Goal: Task Accomplishment & Management: Manage account settings

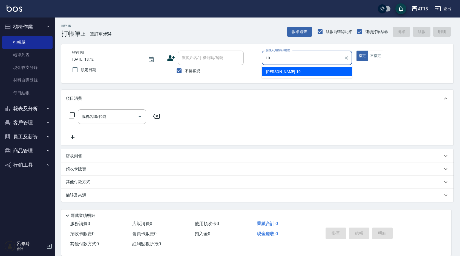
click at [310, 74] on div "[PERSON_NAME] -10" at bounding box center [307, 71] width 90 height 9
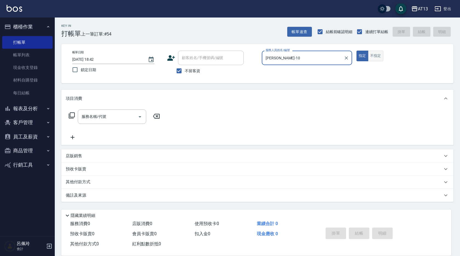
type input "[PERSON_NAME]-10"
click at [380, 55] on button "不指定" at bounding box center [375, 56] width 15 height 11
click at [98, 118] on input "服務名稱/代號" at bounding box center [107, 117] width 55 height 10
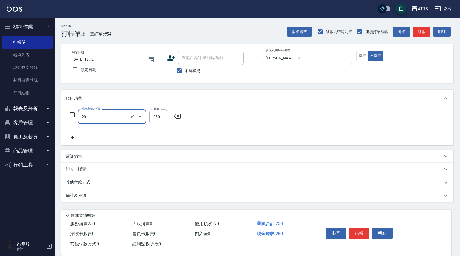
type input "洗髮(201)"
type input "[PERSON_NAME]-29"
click at [366, 232] on button "結帳" at bounding box center [359, 233] width 21 height 11
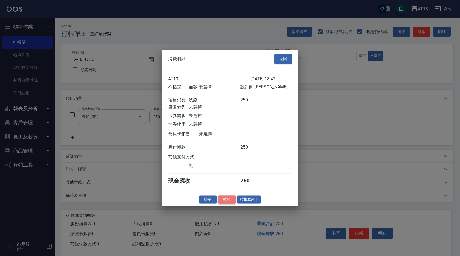
click at [230, 204] on button "結帳" at bounding box center [227, 199] width 18 height 8
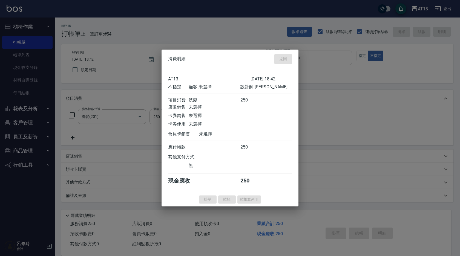
type input "[DATE] 19:49"
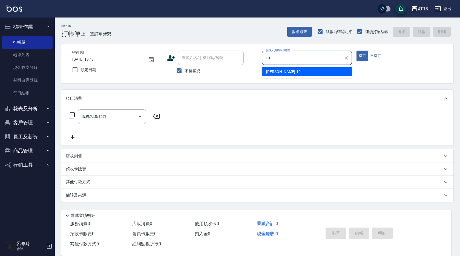
click at [287, 77] on ul "[PERSON_NAME] -10" at bounding box center [307, 71] width 90 height 13
click at [289, 73] on div "[PERSON_NAME] -10" at bounding box center [307, 71] width 90 height 9
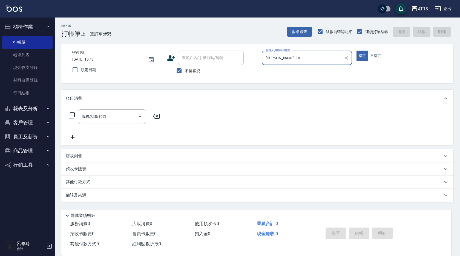
type input "[PERSON_NAME]-10"
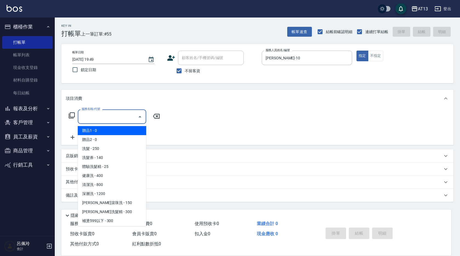
click at [87, 115] on div "服務名稱/代號 服務名稱/代號" at bounding box center [112, 117] width 68 height 15
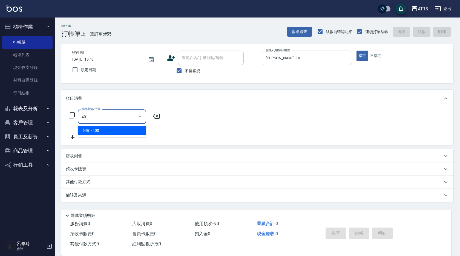
type input "剪髮(401)"
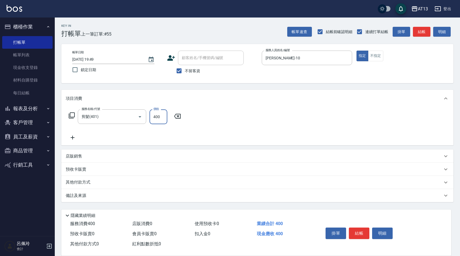
click at [326, 146] on div "項目消費 服務名稱/代號 剪髮(401) 服務名稱/代號 價格 400 價格 店販銷售 服務人員姓名/編號 服務人員姓名/編號 商品代號/名稱 商品代號/名稱…" at bounding box center [257, 146] width 392 height 113
click at [354, 230] on button "結帳" at bounding box center [359, 233] width 21 height 11
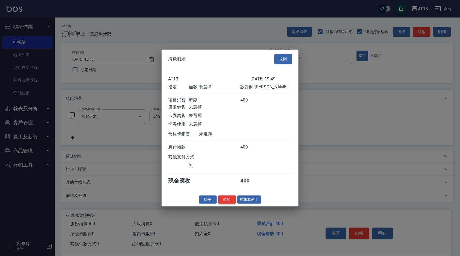
click at [232, 202] on button "結帳" at bounding box center [227, 199] width 18 height 8
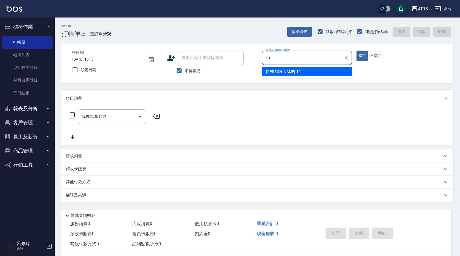
click at [326, 70] on div "[PERSON_NAME] -10" at bounding box center [307, 71] width 90 height 9
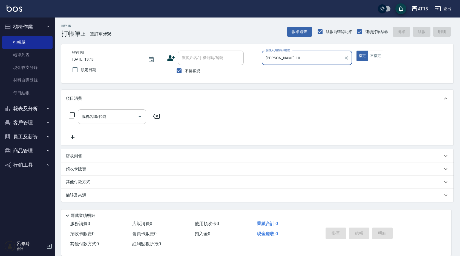
type input "[PERSON_NAME]-10"
click at [124, 117] on input "服務名稱/代號" at bounding box center [107, 117] width 55 height 10
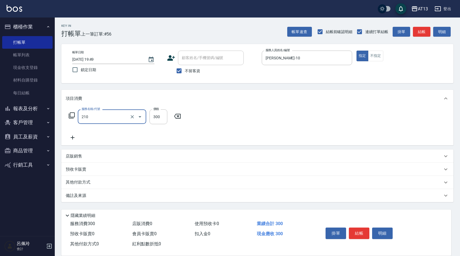
type input "[PERSON_NAME]洗髮精(210)"
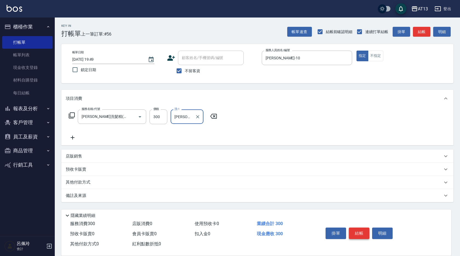
type input "[PERSON_NAME]-11"
click at [363, 232] on button "結帳" at bounding box center [359, 233] width 21 height 11
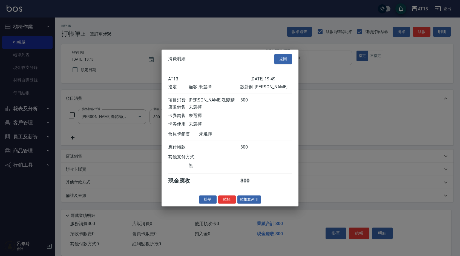
click at [231, 204] on button "結帳" at bounding box center [227, 199] width 18 height 8
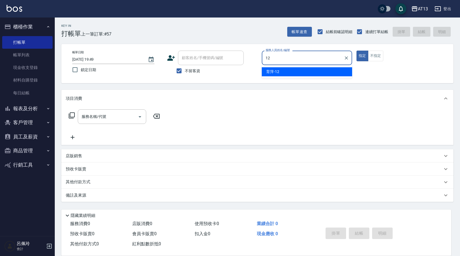
click at [340, 68] on div "育萍 -12" at bounding box center [307, 71] width 90 height 9
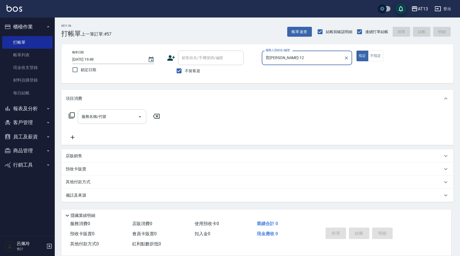
type input "育[PERSON_NAME]-12"
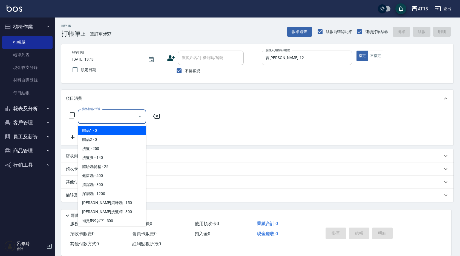
click at [122, 115] on input "服務名稱/代號" at bounding box center [107, 117] width 55 height 10
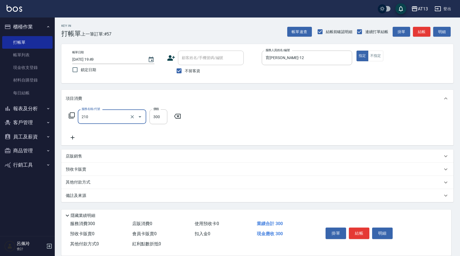
type input "[PERSON_NAME]洗髮精(210)"
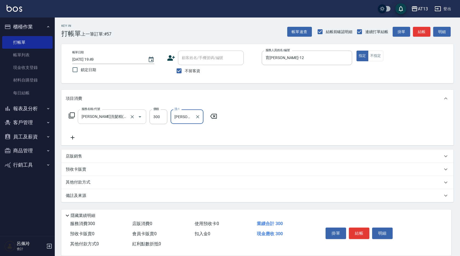
type input "[PERSON_NAME]-24"
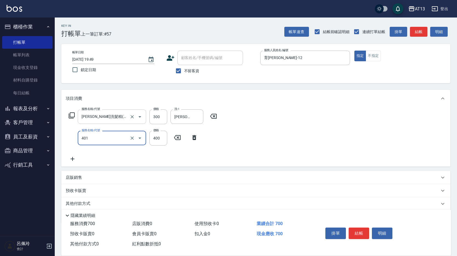
type input "剪髮(401)"
type input "500"
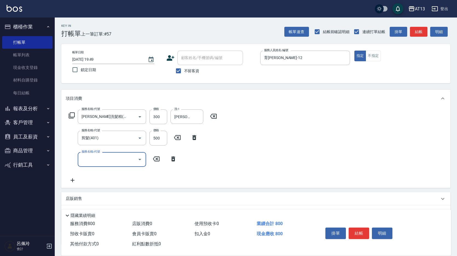
click at [365, 231] on button "結帳" at bounding box center [359, 233] width 21 height 11
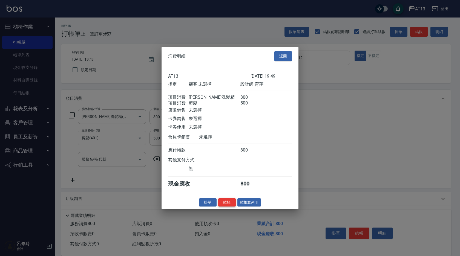
click at [235, 207] on button "結帳" at bounding box center [227, 202] width 18 height 8
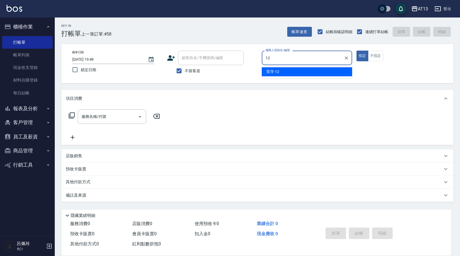
click at [338, 70] on div "育萍 -12" at bounding box center [307, 71] width 90 height 9
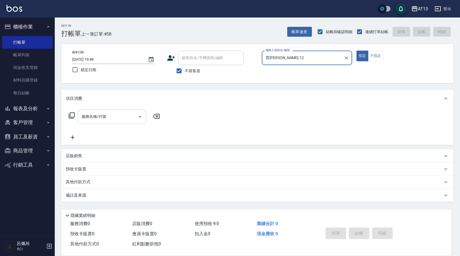
click at [107, 111] on div "服務名稱/代號" at bounding box center [112, 117] width 68 height 15
type input "育[PERSON_NAME]-12"
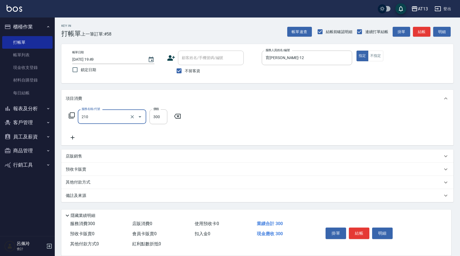
type input "[PERSON_NAME]洗髮精(210)"
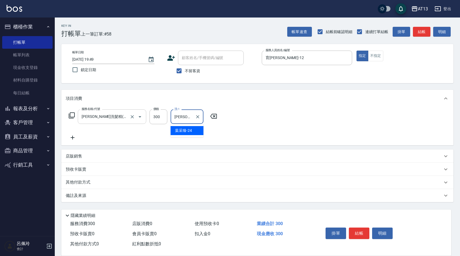
type input "[PERSON_NAME]-24"
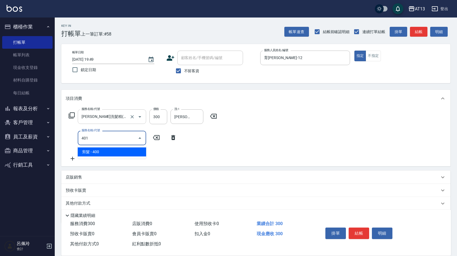
type input "剪髮(401)"
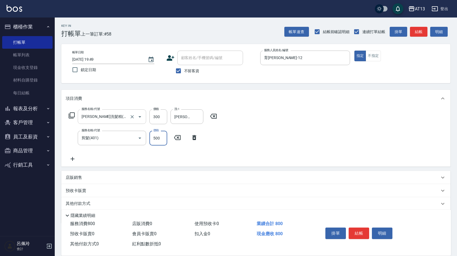
type input "500"
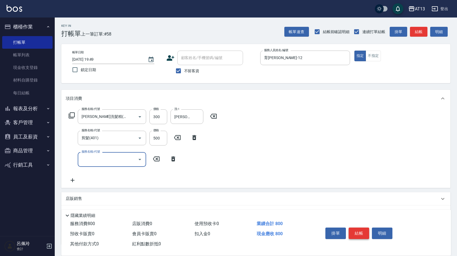
click at [366, 234] on button "結帳" at bounding box center [359, 233] width 21 height 11
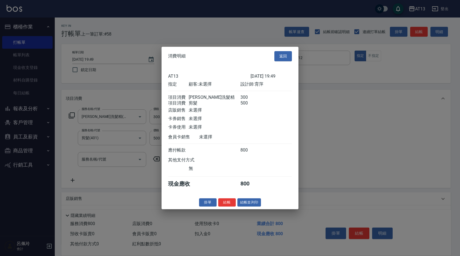
click at [232, 206] on button "結帳" at bounding box center [227, 202] width 18 height 8
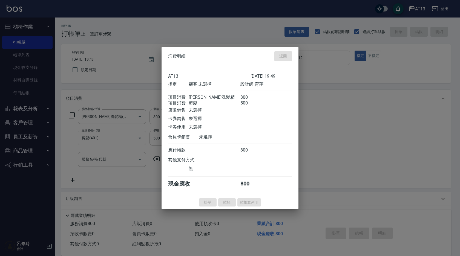
type input "[DATE] 19:50"
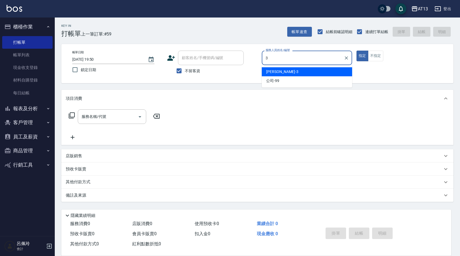
click at [286, 70] on div "[PERSON_NAME] -3" at bounding box center [307, 71] width 90 height 9
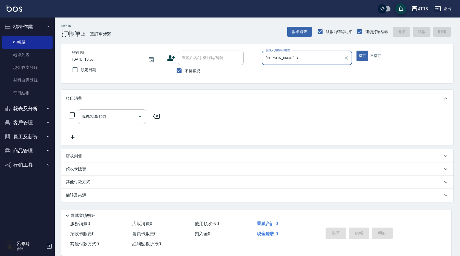
type input "[PERSON_NAME]-3"
click at [125, 116] on input "服務名稱/代號" at bounding box center [107, 117] width 55 height 10
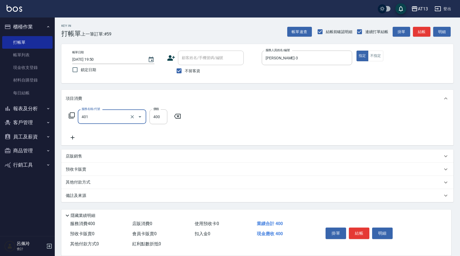
type input "剪髮(401)"
type input "50"
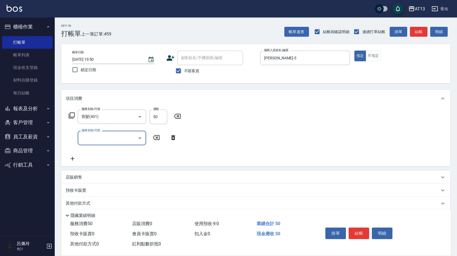
click at [298, 125] on div "服務名稱/代號 剪髮(401) 服務名稱/代號 價格 50 價格 服務名稱/代號 服務名稱/代號" at bounding box center [255, 136] width 389 height 59
click at [363, 228] on button "結帳" at bounding box center [359, 233] width 21 height 11
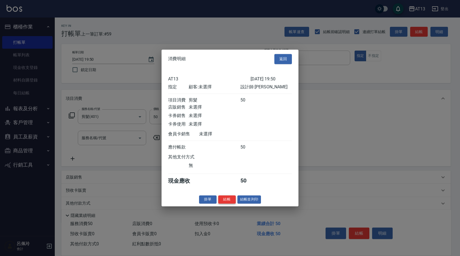
click at [228, 204] on button "結帳" at bounding box center [227, 199] width 18 height 8
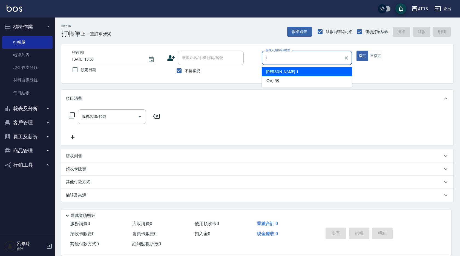
click at [295, 67] on div "[PERSON_NAME] -1" at bounding box center [307, 71] width 90 height 9
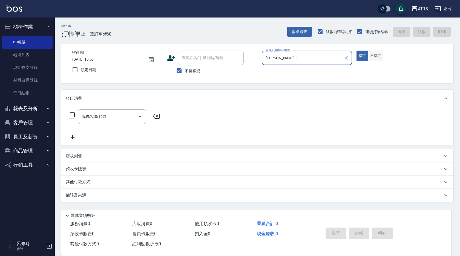
type input "[PERSON_NAME]-1"
click at [380, 60] on button "不指定" at bounding box center [375, 56] width 15 height 11
click at [127, 113] on input "服務名稱/代號" at bounding box center [107, 117] width 55 height 10
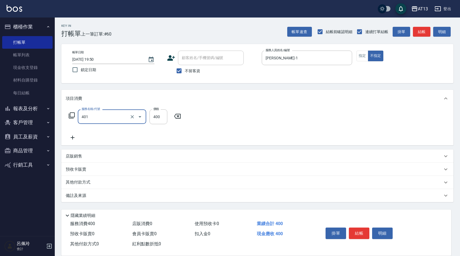
type input "剪髮(401)"
type input "50"
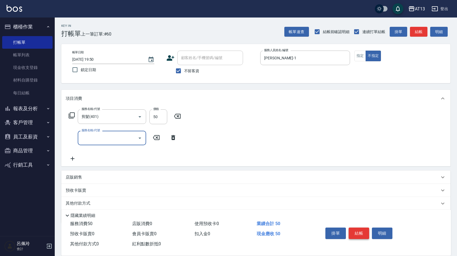
click at [353, 230] on button "結帳" at bounding box center [359, 233] width 21 height 11
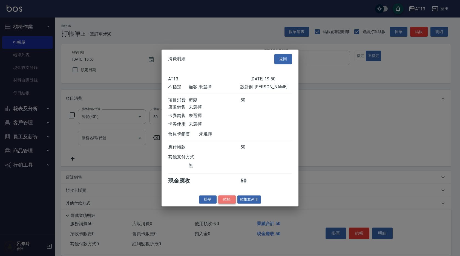
click at [231, 204] on button "結帳" at bounding box center [227, 199] width 18 height 8
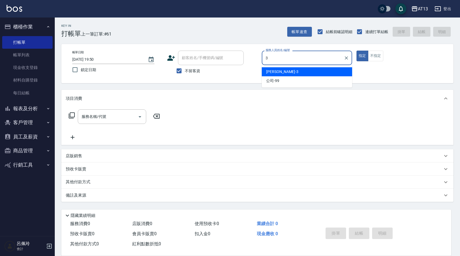
click at [288, 72] on div "[PERSON_NAME] -3" at bounding box center [307, 71] width 90 height 9
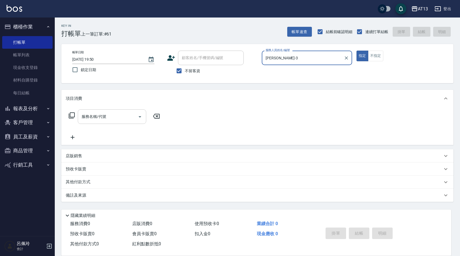
type input "[PERSON_NAME]-3"
click at [131, 114] on input "服務名稱/代號" at bounding box center [107, 117] width 55 height 10
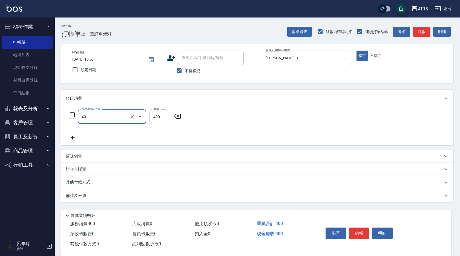
type input "剪髮(401)"
type input "200"
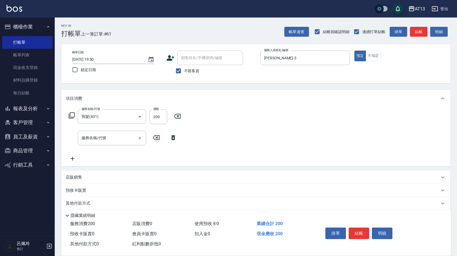
click at [236, 139] on div "服務名稱/代號 剪髮(401) 服務名稱/代號 價格 200 價格 服務名稱/代號 服務名稱/代號" at bounding box center [255, 136] width 389 height 59
click at [360, 233] on button "結帳" at bounding box center [359, 233] width 21 height 11
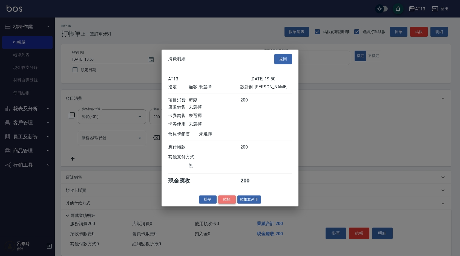
click at [223, 203] on button "結帳" at bounding box center [227, 199] width 18 height 8
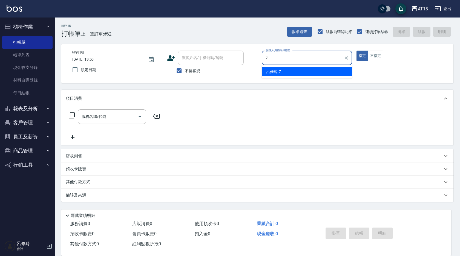
click at [282, 72] on div "[PERSON_NAME]-7" at bounding box center [307, 71] width 90 height 9
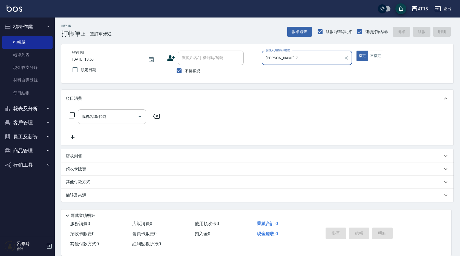
type input "[PERSON_NAME]-7"
click at [115, 114] on input "服務名稱/代號" at bounding box center [107, 117] width 55 height 10
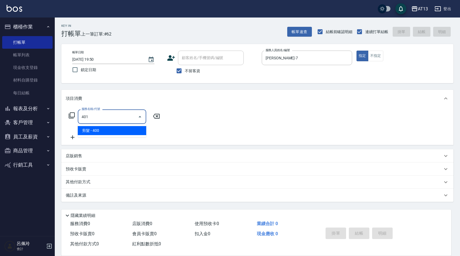
type input "剪髮(401)"
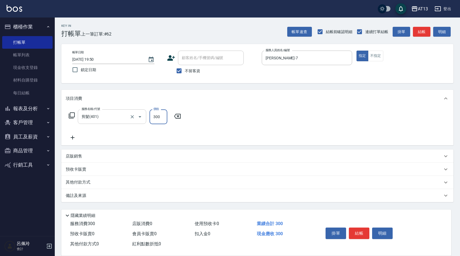
type input "300"
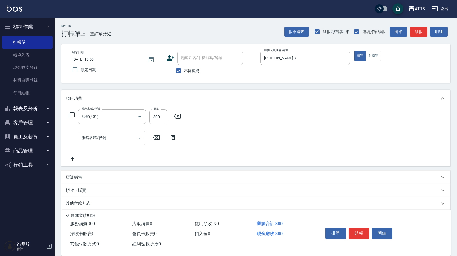
click at [244, 133] on div "服務名稱/代號 剪髮(401) 服務名稱/代號 價格 300 價格 服務名稱/代號 服務名稱/代號" at bounding box center [255, 136] width 389 height 59
click at [359, 232] on button "結帳" at bounding box center [359, 233] width 21 height 11
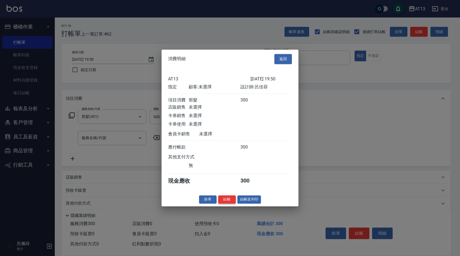
click at [229, 204] on button "結帳" at bounding box center [227, 199] width 18 height 8
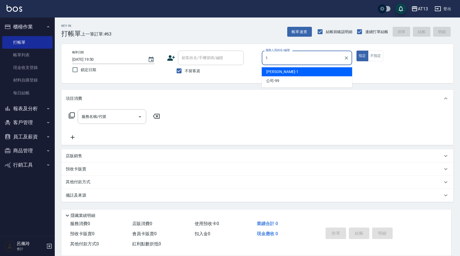
click at [271, 73] on span "[PERSON_NAME] -1" at bounding box center [282, 72] width 32 height 6
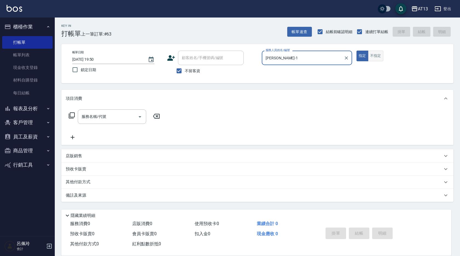
type input "[PERSON_NAME]-1"
click at [373, 55] on button "不指定" at bounding box center [375, 56] width 15 height 11
click at [125, 113] on input "服務名稱/代號" at bounding box center [107, 117] width 55 height 10
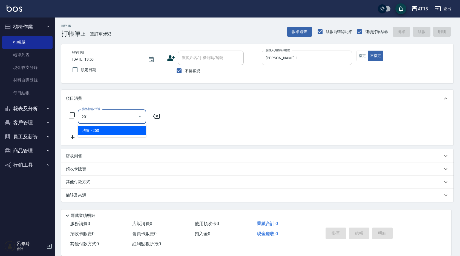
type input "洗髮(201)"
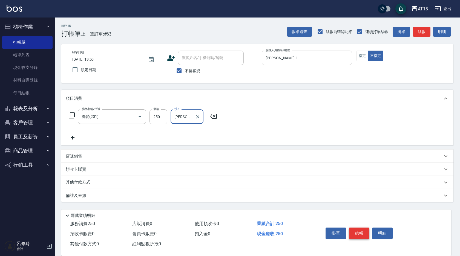
type input "[PERSON_NAME]-11"
click at [361, 229] on button "結帳" at bounding box center [359, 233] width 21 height 11
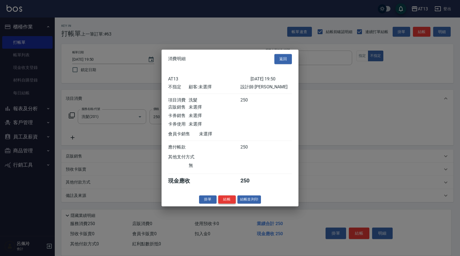
click at [229, 203] on button "結帳" at bounding box center [227, 199] width 18 height 8
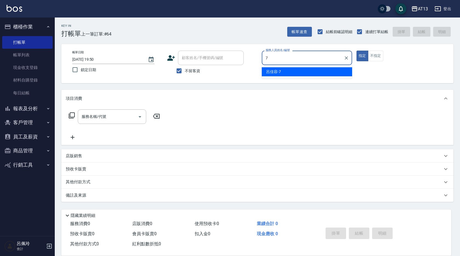
click at [287, 70] on div "[PERSON_NAME]-7" at bounding box center [307, 71] width 90 height 9
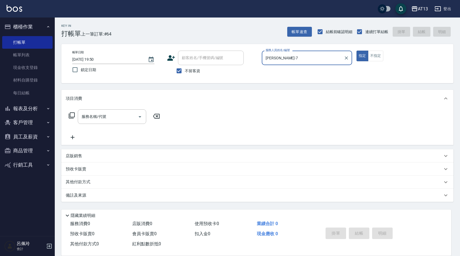
type input "[PERSON_NAME]-7"
click at [381, 59] on button "不指定" at bounding box center [375, 56] width 15 height 11
click at [90, 118] on div "服務名稱/代號 服務名稱/代號" at bounding box center [112, 117] width 68 height 15
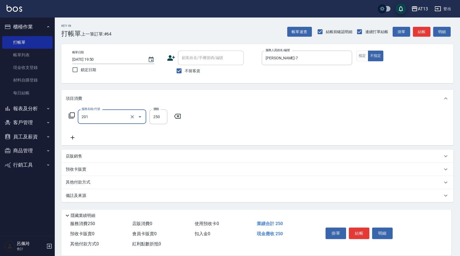
type input "洗髮(201)"
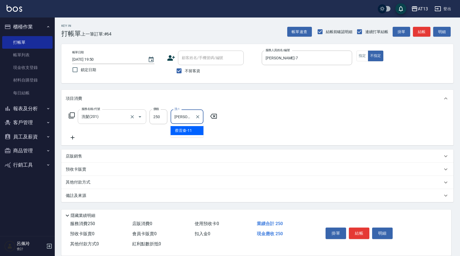
type input "[PERSON_NAME]-11"
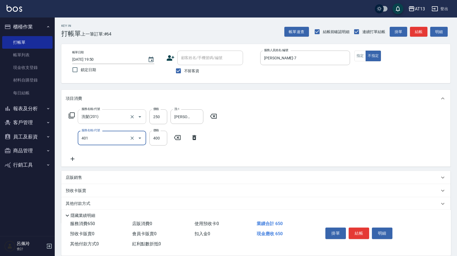
type input "剪髮(401)"
type input "200"
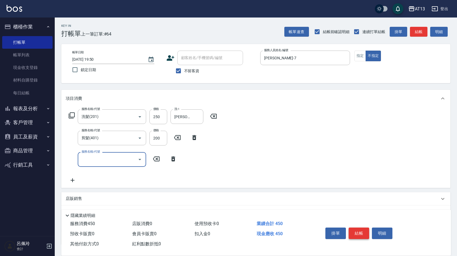
click at [369, 229] on button "結帳" at bounding box center [359, 233] width 21 height 11
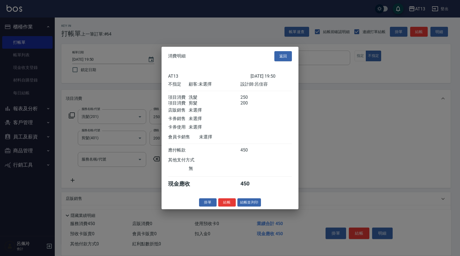
click at [237, 203] on div "掛單 結帳 結帳並列印" at bounding box center [230, 202] width 137 height 8
click at [230, 205] on button "結帳" at bounding box center [227, 202] width 18 height 8
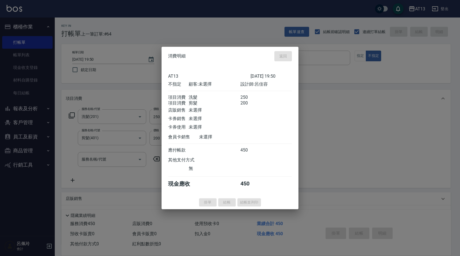
type input "[DATE] 19:51"
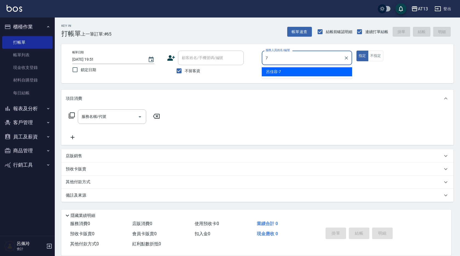
click at [287, 70] on div "[PERSON_NAME]-7" at bounding box center [307, 71] width 90 height 9
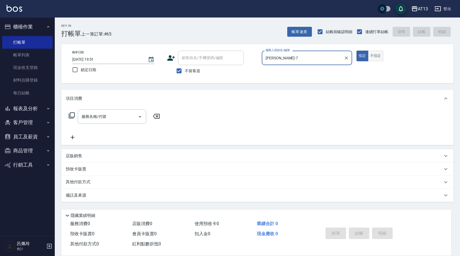
type input "[PERSON_NAME]-7"
click at [380, 59] on button "不指定" at bounding box center [375, 56] width 15 height 11
click at [117, 113] on input "服務名稱/代號" at bounding box center [107, 117] width 55 height 10
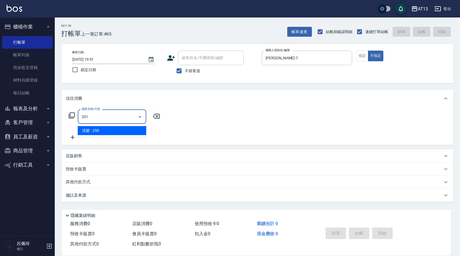
type input "洗髮(201)"
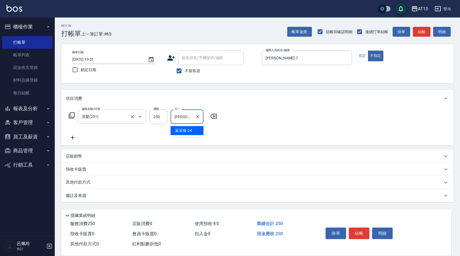
type input "[PERSON_NAME]-24"
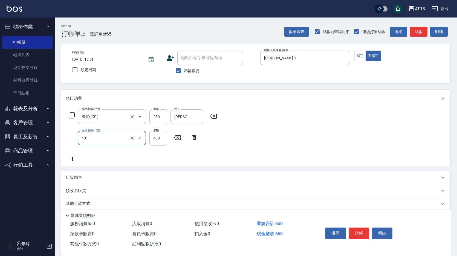
type input "剪髮(401)"
type input "200"
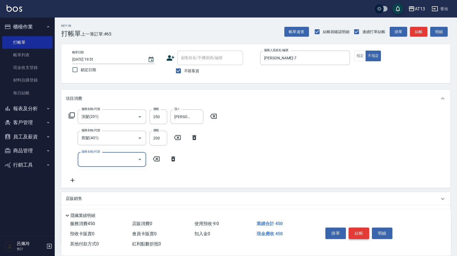
click at [355, 232] on button "結帳" at bounding box center [359, 233] width 21 height 11
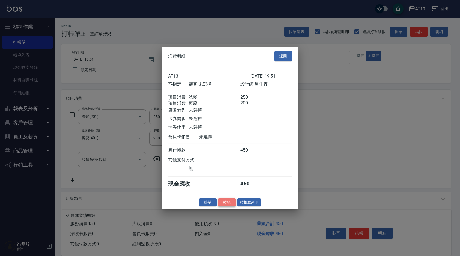
click at [228, 207] on button "結帳" at bounding box center [227, 202] width 18 height 8
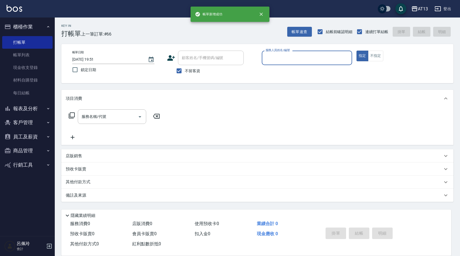
drag, startPoint x: 25, startPoint y: 57, endPoint x: 28, endPoint y: 2, distance: 54.8
click at [25, 57] on link "帳單列表" at bounding box center [27, 55] width 50 height 13
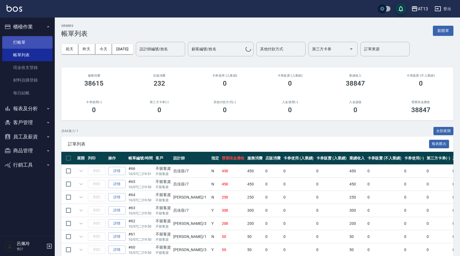
click at [25, 46] on link "打帳單" at bounding box center [27, 42] width 50 height 13
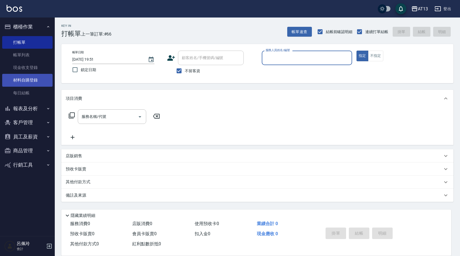
drag, startPoint x: 32, startPoint y: 73, endPoint x: 36, endPoint y: 79, distance: 6.9
click at [32, 73] on link "現金收支登錄" at bounding box center [27, 67] width 50 height 13
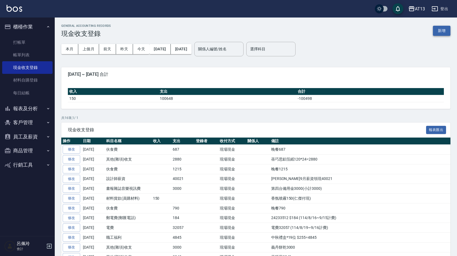
click at [446, 33] on button "新增" at bounding box center [442, 31] width 18 height 10
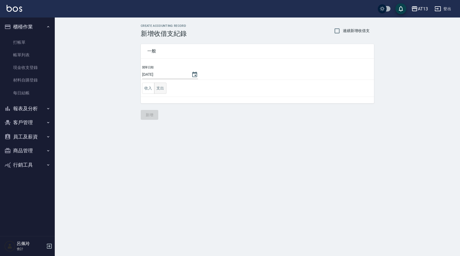
click at [164, 86] on button "支出" at bounding box center [160, 88] width 12 height 11
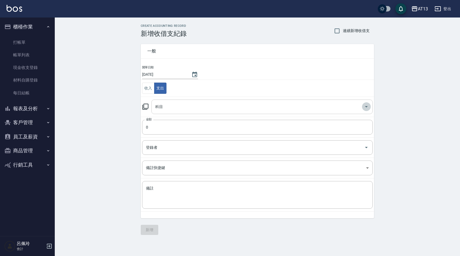
click at [366, 110] on icon "Open" at bounding box center [366, 106] width 7 height 7
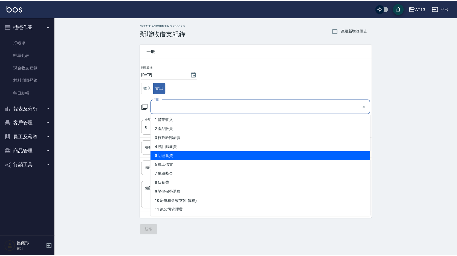
scroll to position [27, 0]
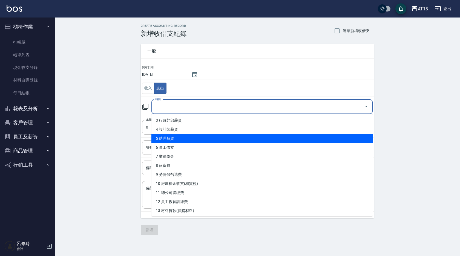
click at [255, 138] on li "5 助理薪資" at bounding box center [261, 138] width 221 height 9
type input "5 助理薪資"
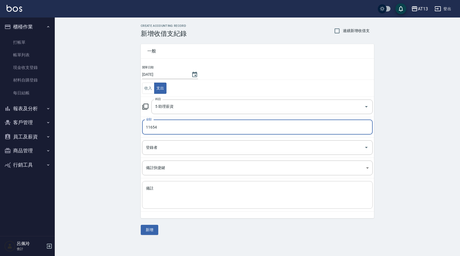
type input "11654"
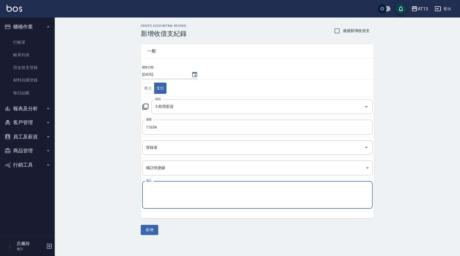
click at [271, 192] on textarea "備註" at bounding box center [257, 195] width 223 height 19
click at [270, 192] on textarea "[PERSON_NAME]9月薪資領現11654" at bounding box center [257, 195] width 223 height 19
type textarea "[PERSON_NAME]9月薪資領現11654"
click at [147, 228] on button "新增" at bounding box center [150, 230] width 18 height 10
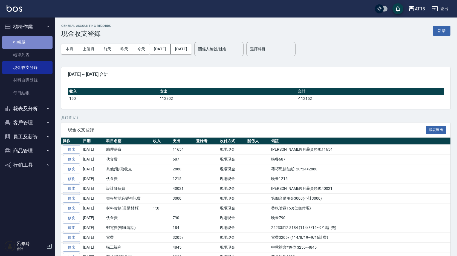
click at [16, 48] on link "打帳單" at bounding box center [27, 42] width 50 height 13
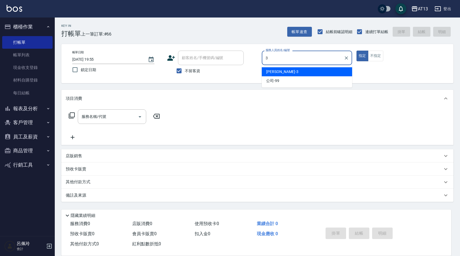
click at [291, 69] on div "[PERSON_NAME] -3" at bounding box center [307, 71] width 90 height 9
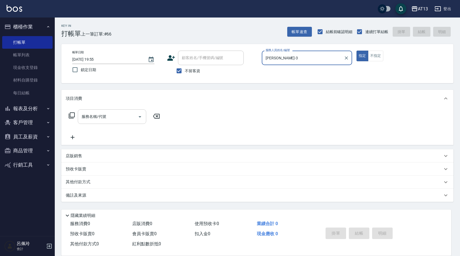
click at [120, 122] on div "服務名稱/代號" at bounding box center [112, 117] width 68 height 15
type input "[PERSON_NAME]-3"
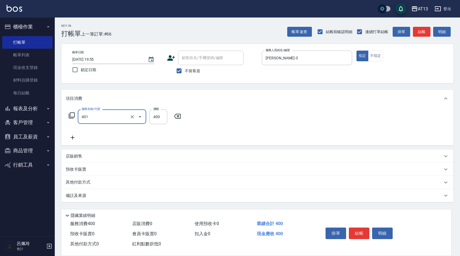
type input "剪髮(401)"
type input "300"
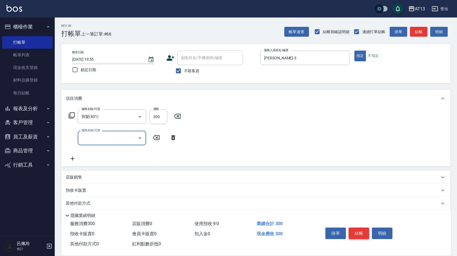
click at [365, 230] on button "結帳" at bounding box center [359, 233] width 21 height 11
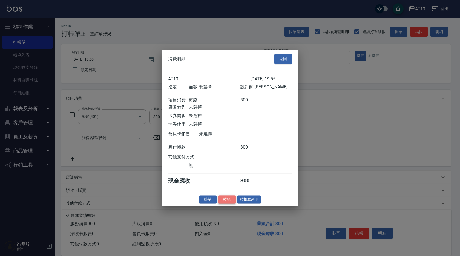
click at [231, 200] on button "結帳" at bounding box center [227, 199] width 18 height 8
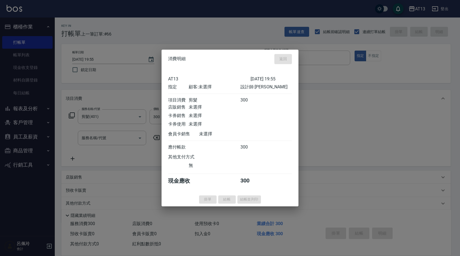
type input "[DATE] 19:56"
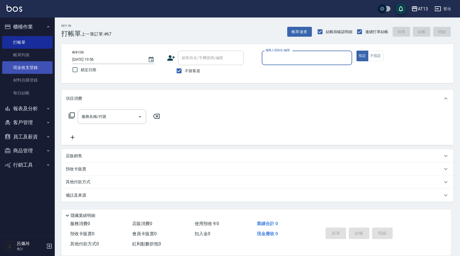
click at [30, 68] on link "現金收支登錄" at bounding box center [27, 67] width 50 height 13
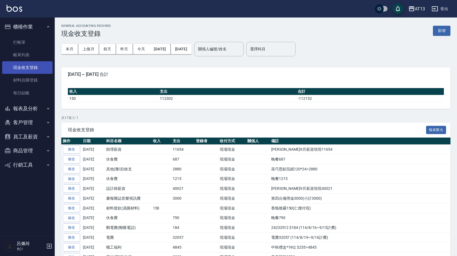
drag, startPoint x: 64, startPoint y: 64, endPoint x: 31, endPoint y: 64, distance: 33.4
click at [22, 68] on link "現金收支登錄" at bounding box center [27, 67] width 50 height 13
click at [356, 51] on div "本月 上個月 [DATE] [DATE] [DATE] [DATE] [DATE] 關係人編號/姓名 關係人編號/姓名 選擇科目 選擇科目" at bounding box center [255, 49] width 389 height 23
click at [92, 50] on button "上個月" at bounding box center [88, 49] width 21 height 10
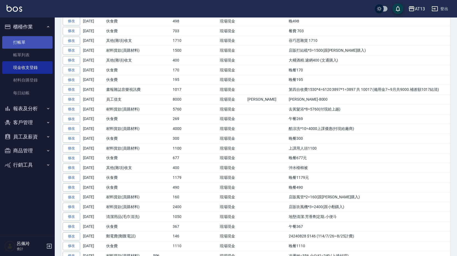
scroll to position [214, 0]
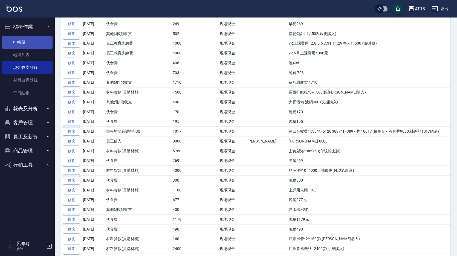
click at [18, 41] on link "打帳單" at bounding box center [27, 42] width 50 height 13
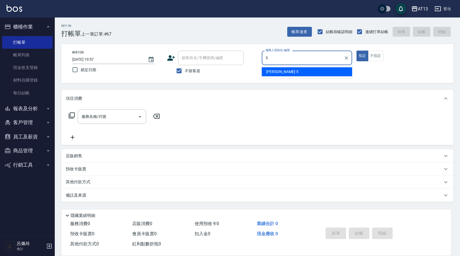
click at [276, 73] on span "[PERSON_NAME] -5" at bounding box center [282, 72] width 32 height 6
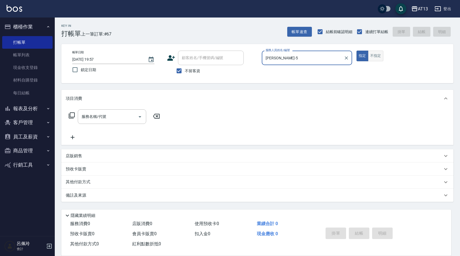
type input "[PERSON_NAME]-5"
click at [371, 59] on button "不指定" at bounding box center [375, 56] width 15 height 11
click at [116, 116] on input "服務名稱/代號" at bounding box center [107, 117] width 55 height 10
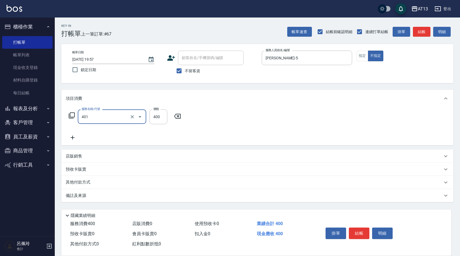
type input "剪髮(401)"
type input "200"
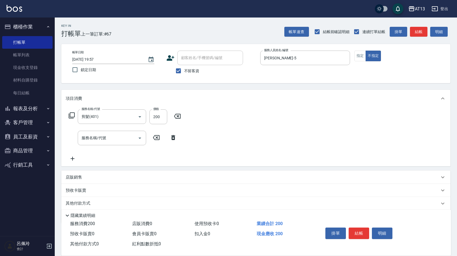
drag, startPoint x: 238, startPoint y: 146, endPoint x: 240, endPoint y: 149, distance: 4.3
click at [240, 149] on div "服務名稱/代號 剪髮(401) 服務名稱/代號 價格 200 價格 服務名稱/代號 服務名稱/代號" at bounding box center [255, 136] width 389 height 59
click at [358, 230] on button "結帳" at bounding box center [359, 233] width 21 height 11
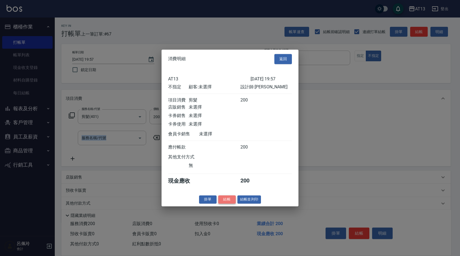
click at [227, 202] on button "結帳" at bounding box center [227, 199] width 18 height 8
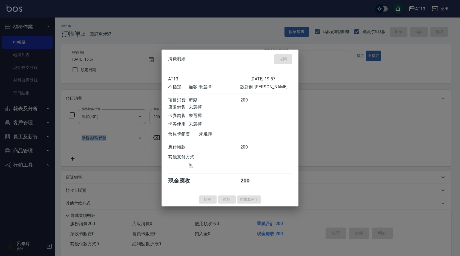
type input "[DATE] 20:08"
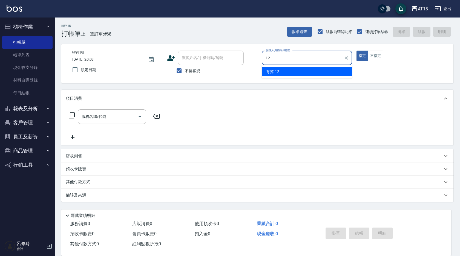
click at [292, 71] on div "育萍 -12" at bounding box center [307, 71] width 90 height 9
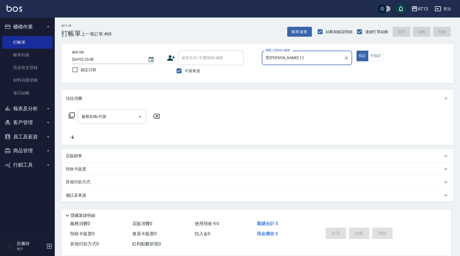
type input "育[PERSON_NAME]-12"
drag, startPoint x: 125, startPoint y: 117, endPoint x: 121, endPoint y: 118, distance: 3.6
click at [125, 117] on input "服務名稱/代號" at bounding box center [107, 117] width 55 height 10
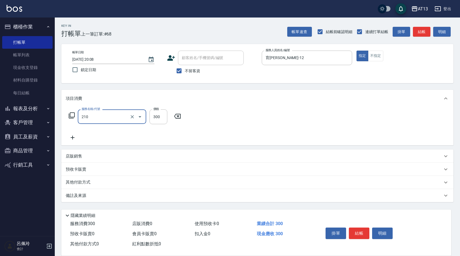
type input "[PERSON_NAME]洗髮精(210)"
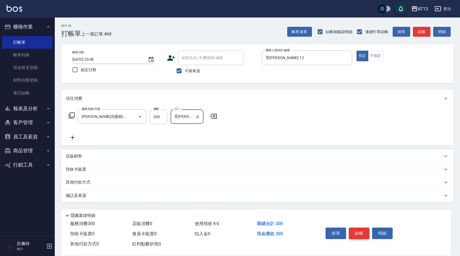
type input "育[PERSON_NAME]-12"
click at [362, 235] on button "結帳" at bounding box center [359, 233] width 21 height 11
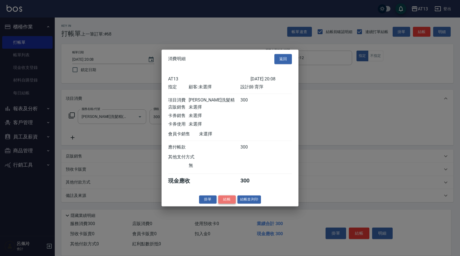
click at [233, 204] on button "結帳" at bounding box center [227, 199] width 18 height 8
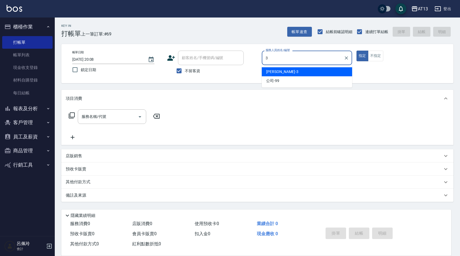
click at [289, 71] on div "[PERSON_NAME] -3" at bounding box center [307, 71] width 90 height 9
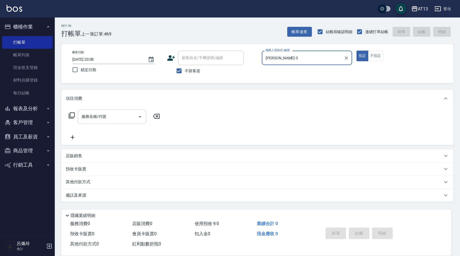
type input "[PERSON_NAME]-3"
click at [116, 119] on input "服務名稱/代號" at bounding box center [107, 117] width 55 height 10
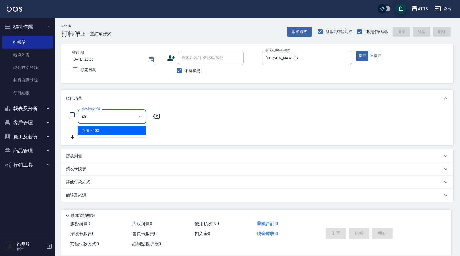
type input "剪髮(401)"
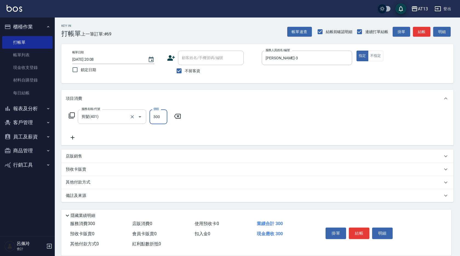
type input "300"
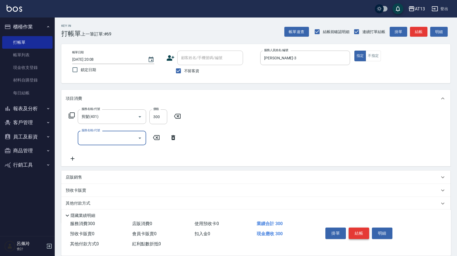
click at [355, 228] on button "結帳" at bounding box center [359, 233] width 21 height 11
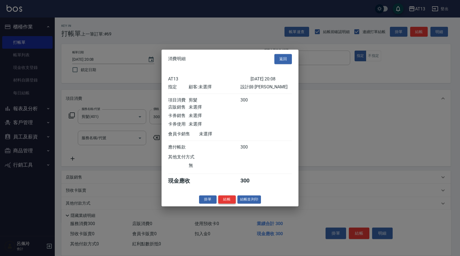
click at [229, 203] on button "結帳" at bounding box center [227, 199] width 18 height 8
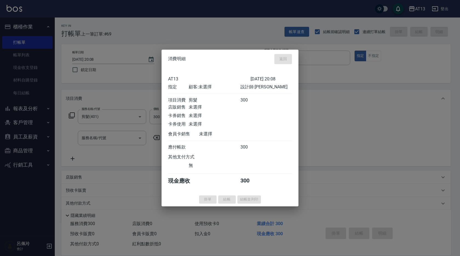
type input "[DATE] 20:09"
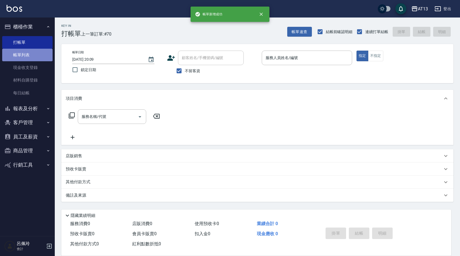
click at [26, 52] on link "帳單列表" at bounding box center [27, 55] width 50 height 13
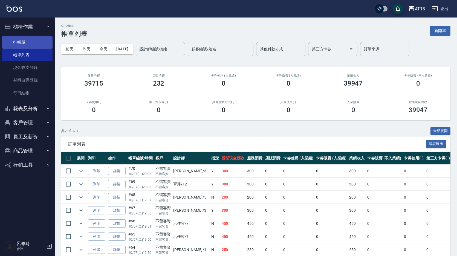
click at [28, 42] on link "打帳單" at bounding box center [27, 42] width 50 height 13
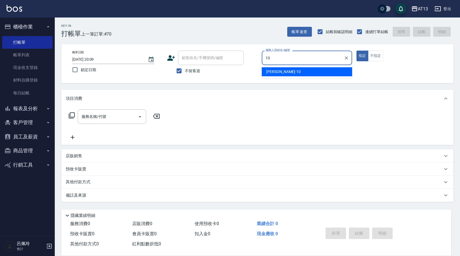
click at [281, 72] on div "[PERSON_NAME] -10" at bounding box center [307, 71] width 90 height 9
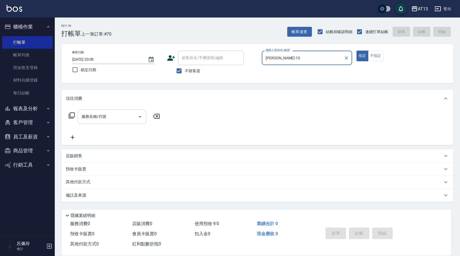
type input "[PERSON_NAME]-10"
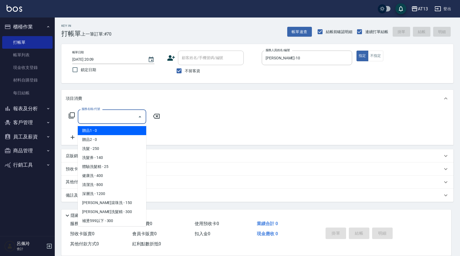
click at [120, 117] on input "服務名稱/代號" at bounding box center [107, 117] width 55 height 10
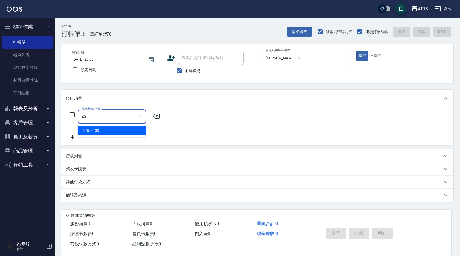
type input "剪髮(401)"
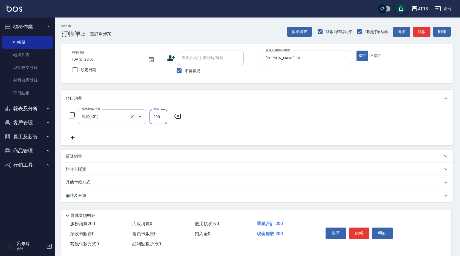
type input "200"
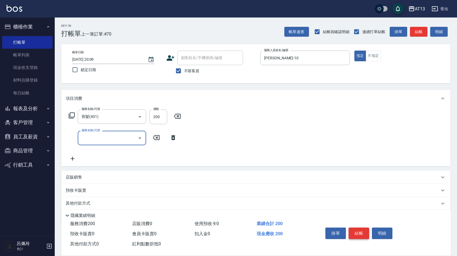
click at [361, 230] on button "結帳" at bounding box center [359, 233] width 21 height 11
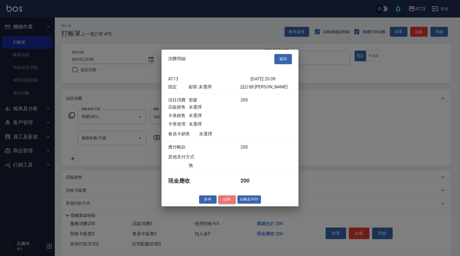
click at [230, 203] on button "結帳" at bounding box center [227, 199] width 18 height 8
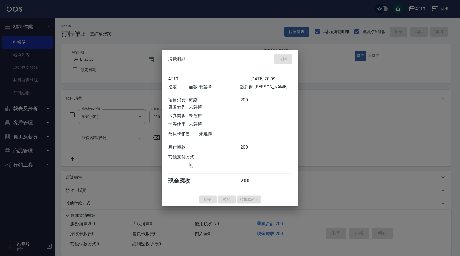
type input "[DATE] 20:10"
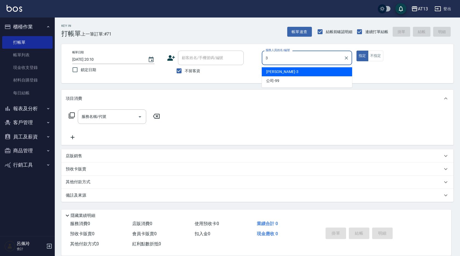
click at [283, 72] on div "[PERSON_NAME] -3" at bounding box center [307, 71] width 90 height 9
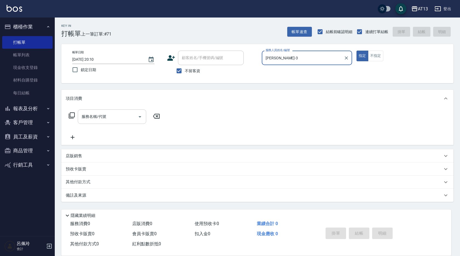
type input "[PERSON_NAME]-3"
click at [119, 115] on input "服務名稱/代號" at bounding box center [107, 117] width 55 height 10
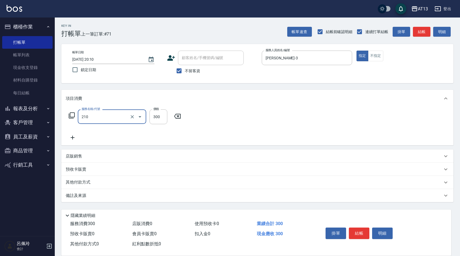
type input "[PERSON_NAME]洗髮精(210)"
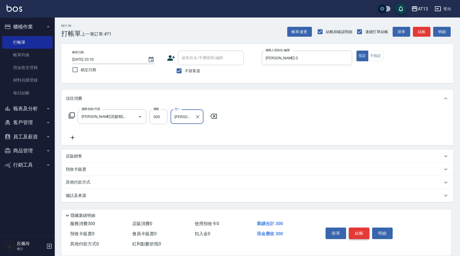
type input "[PERSON_NAME]-11"
click at [361, 228] on button "結帳" at bounding box center [359, 233] width 21 height 11
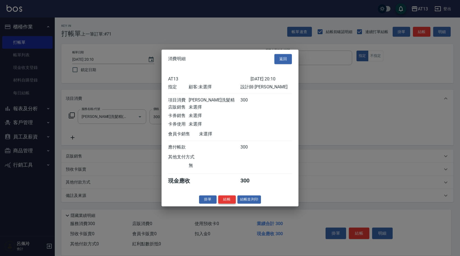
click at [226, 202] on button "結帳" at bounding box center [227, 199] width 18 height 8
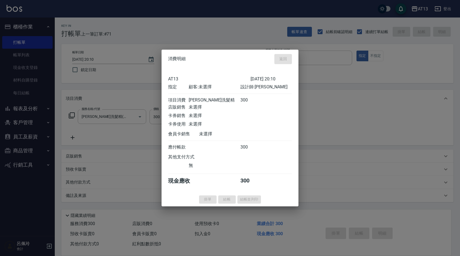
type input "[DATE] 20:16"
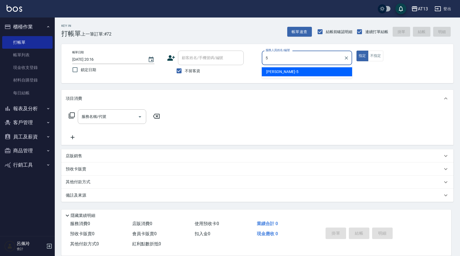
click at [294, 70] on div "[PERSON_NAME] -5" at bounding box center [307, 71] width 90 height 9
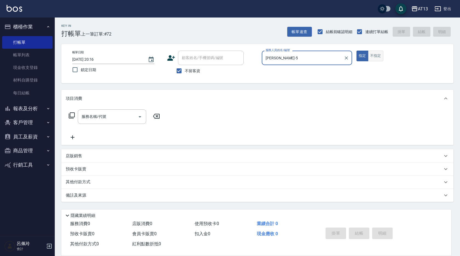
type input "[PERSON_NAME]-5"
click at [372, 55] on button "不指定" at bounding box center [375, 56] width 15 height 11
click at [122, 114] on input "服務名稱/代號" at bounding box center [107, 117] width 55 height 10
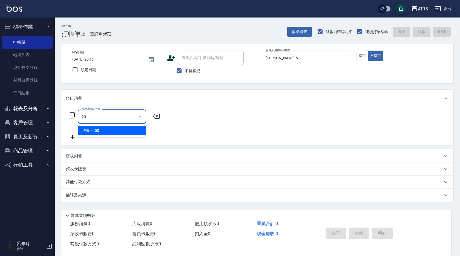
type input "洗髮(201)"
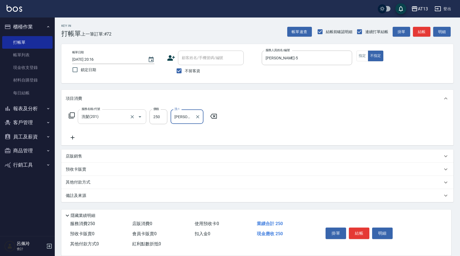
type input "[PERSON_NAME]-29"
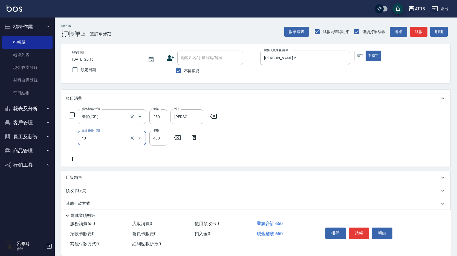
type input "剪髮(401)"
type input "200"
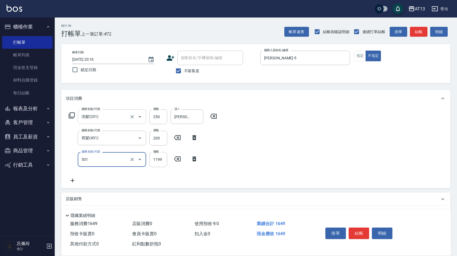
type input "染髮(501)"
type input "1500"
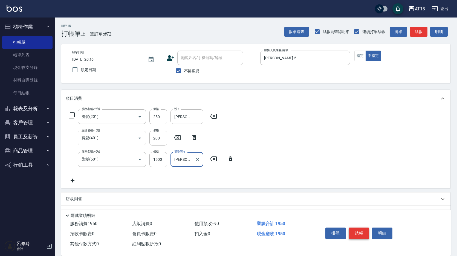
type input "[PERSON_NAME]-29"
click at [361, 232] on button "結帳" at bounding box center [359, 233] width 21 height 11
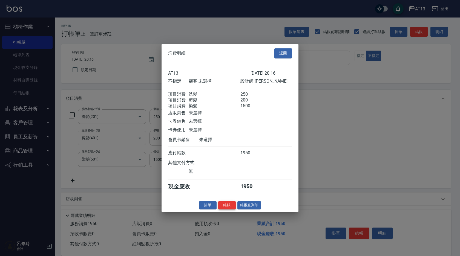
click at [226, 210] on button "結帳" at bounding box center [227, 205] width 18 height 8
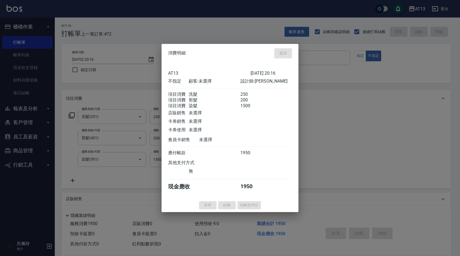
type input "[DATE] 20:24"
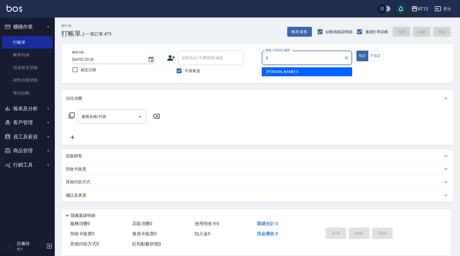
click at [280, 72] on span "[PERSON_NAME] -5" at bounding box center [282, 72] width 32 height 6
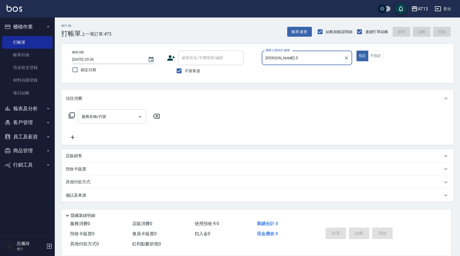
type input "[PERSON_NAME]-5"
click at [125, 117] on input "服務名稱/代號" at bounding box center [107, 117] width 55 height 10
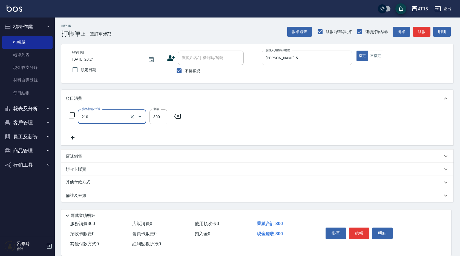
type input "[PERSON_NAME]洗髮精(210)"
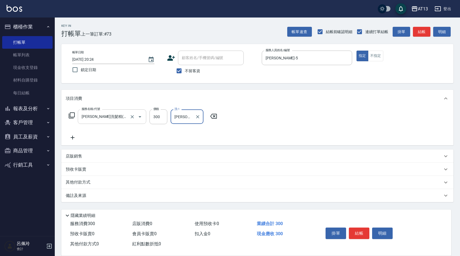
type input "[PERSON_NAME]-5"
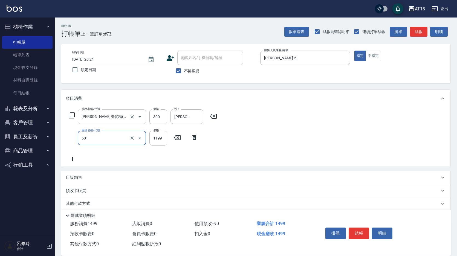
type input "染髮(501)"
type input "1200"
type input "[PERSON_NAME]-5"
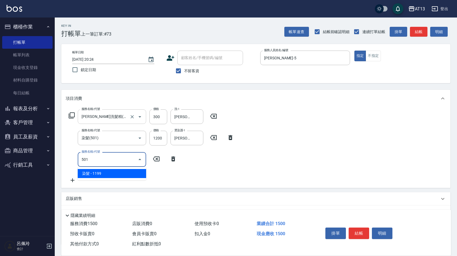
type input "染髮(501)"
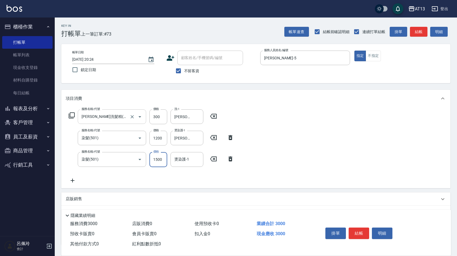
type input "1500"
type input "[PERSON_NAME]-5"
click at [365, 231] on button "結帳" at bounding box center [359, 233] width 21 height 11
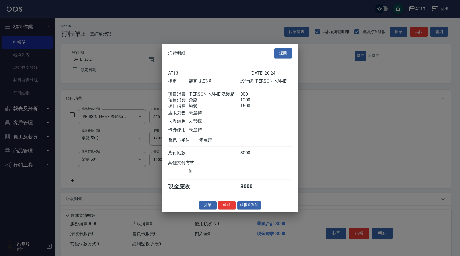
drag, startPoint x: 223, startPoint y: 209, endPoint x: 218, endPoint y: 212, distance: 6.4
click at [223, 210] on button "結帳" at bounding box center [227, 205] width 18 height 8
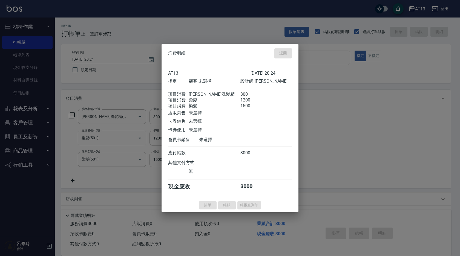
type input "[DATE] 20:25"
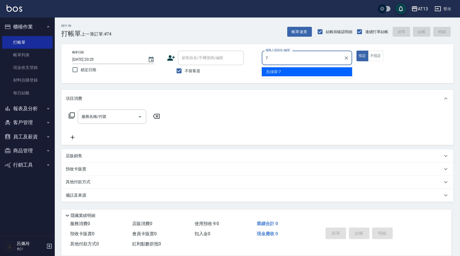
click at [284, 71] on div "[PERSON_NAME]-7" at bounding box center [307, 71] width 90 height 9
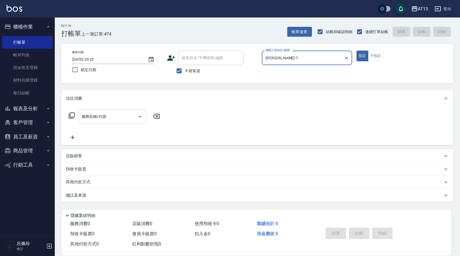
type input "[PERSON_NAME]-7"
click at [115, 116] on input "服務名稱/代號" at bounding box center [107, 117] width 55 height 10
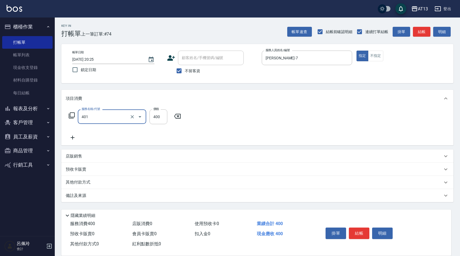
type input "剪髮(401)"
type input "300"
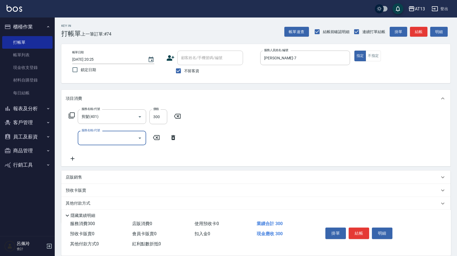
drag, startPoint x: 265, startPoint y: 146, endPoint x: 298, endPoint y: 181, distance: 47.7
click at [265, 147] on div "服務名稱/代號 剪髮(401) 服務名稱/代號 價格 300 價格 服務名稱/代號 服務名稱/代號" at bounding box center [255, 136] width 389 height 59
click at [355, 232] on button "結帳" at bounding box center [359, 233] width 21 height 11
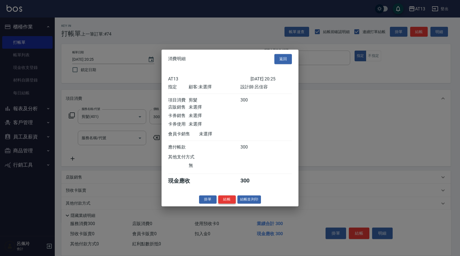
click at [227, 204] on button "結帳" at bounding box center [227, 199] width 18 height 8
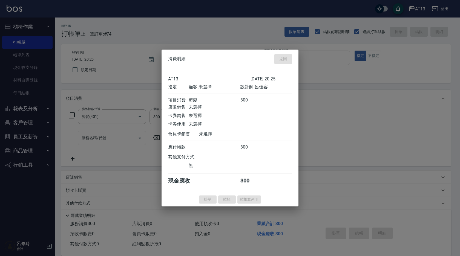
type input "[DATE] 20:29"
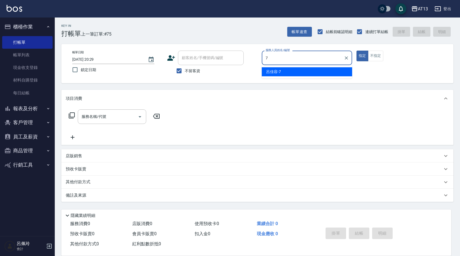
click at [271, 73] on span "[PERSON_NAME]-7" at bounding box center [273, 72] width 15 height 6
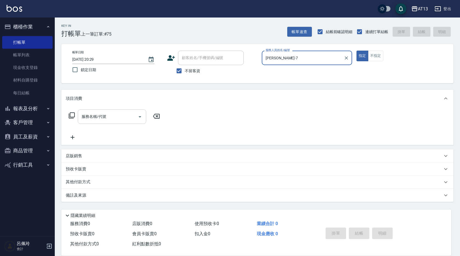
type input "[PERSON_NAME]-7"
click at [116, 115] on input "服務名稱/代號" at bounding box center [107, 117] width 55 height 10
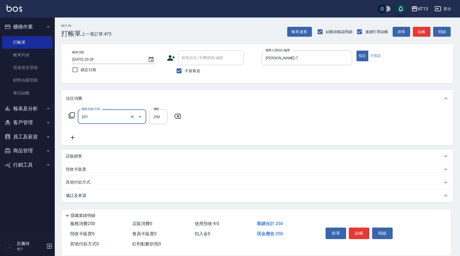
type input "洗髮(201)"
type input "[PERSON_NAME]-24"
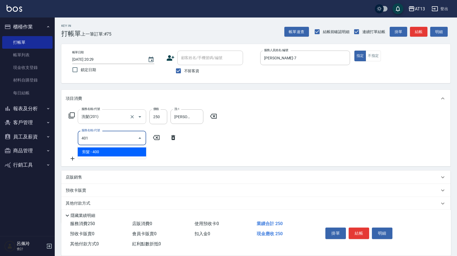
type input "剪髮(401)"
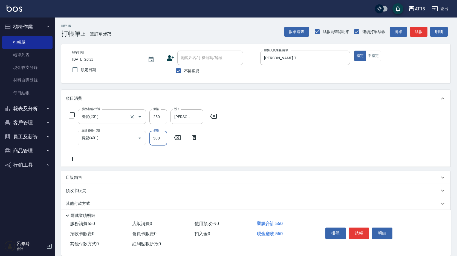
type input "300"
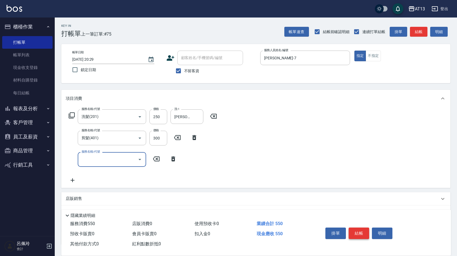
click at [358, 232] on button "結帳" at bounding box center [359, 233] width 21 height 11
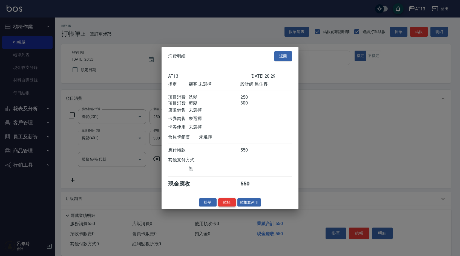
click at [226, 207] on button "結帳" at bounding box center [227, 202] width 18 height 8
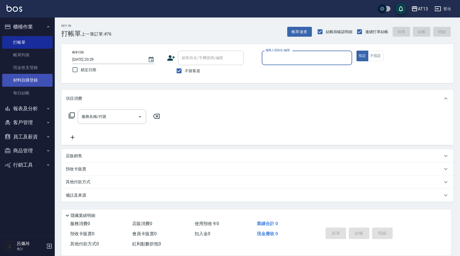
click at [30, 79] on link "材料自購登錄" at bounding box center [27, 80] width 50 height 13
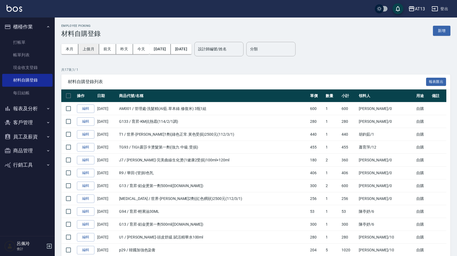
click at [87, 50] on button "上個月" at bounding box center [88, 49] width 21 height 10
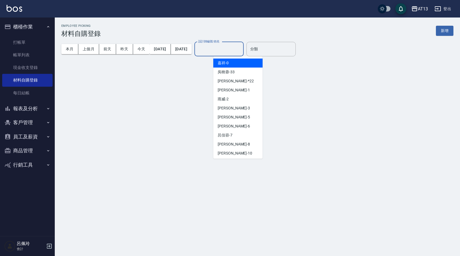
click at [222, 52] on input "設計師編號/姓名" at bounding box center [219, 49] width 44 height 10
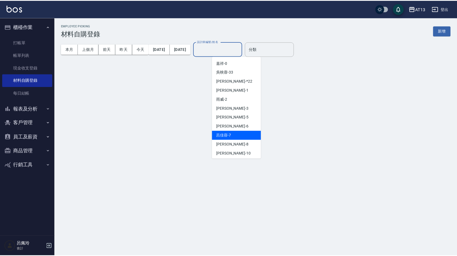
scroll to position [55, 0]
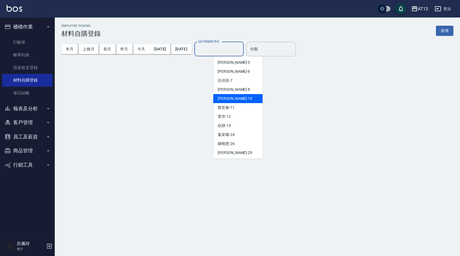
click at [235, 99] on div "[PERSON_NAME] -10" at bounding box center [237, 98] width 49 height 9
type input "[PERSON_NAME]-10"
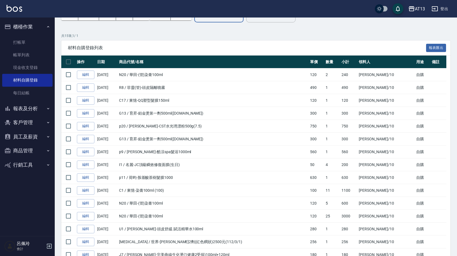
scroll to position [0, 0]
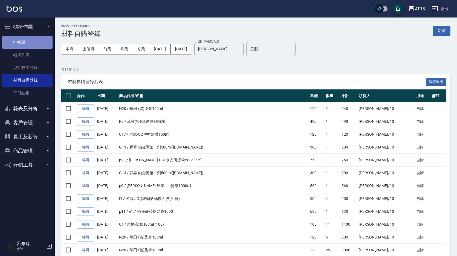
click at [29, 41] on link "打帳單" at bounding box center [27, 42] width 50 height 13
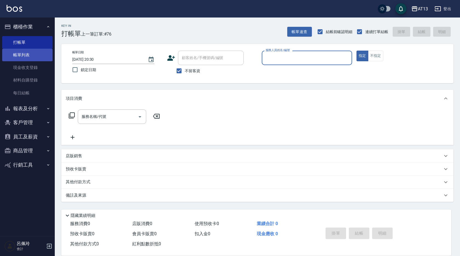
click at [29, 56] on link "帳單列表" at bounding box center [27, 55] width 50 height 13
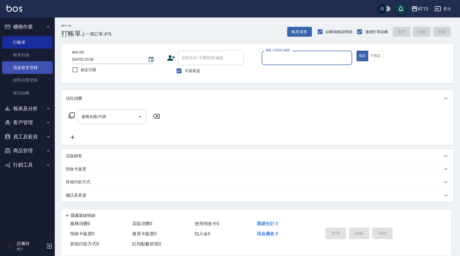
click at [28, 93] on link "每日結帳" at bounding box center [27, 93] width 50 height 13
click at [25, 92] on link "每日結帳" at bounding box center [27, 93] width 50 height 13
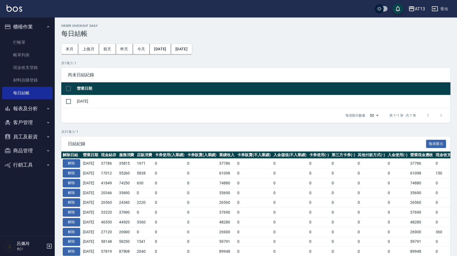
click at [65, 88] on input "checkbox" at bounding box center [68, 88] width 11 height 11
checkbox input "true"
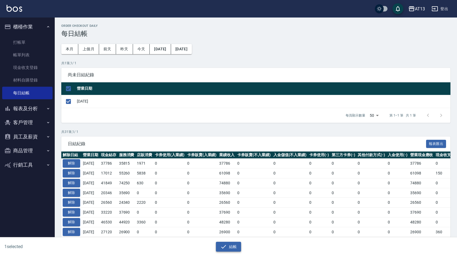
click at [228, 248] on button "結帳" at bounding box center [228, 247] width 25 height 10
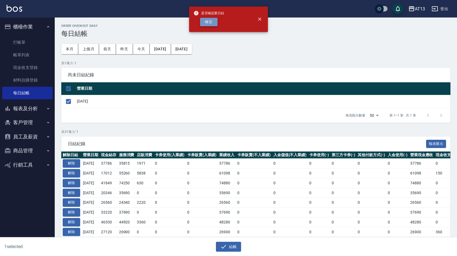
click at [203, 24] on button "確定" at bounding box center [209, 22] width 18 height 8
checkbox input "false"
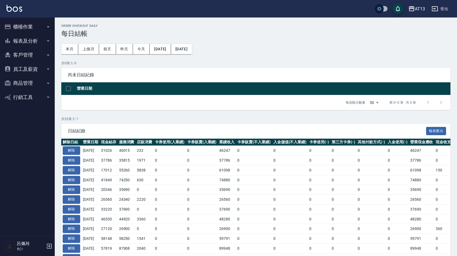
click at [32, 41] on button "報表及分析" at bounding box center [27, 41] width 50 height 14
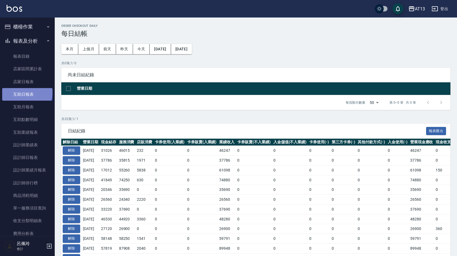
click at [27, 93] on link "互助日報表" at bounding box center [27, 94] width 50 height 13
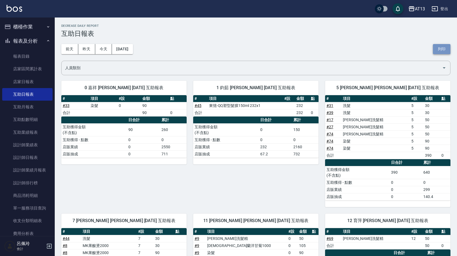
click at [443, 51] on button "列印" at bounding box center [442, 49] width 18 height 10
click at [32, 155] on link "設計師日報表" at bounding box center [27, 157] width 50 height 13
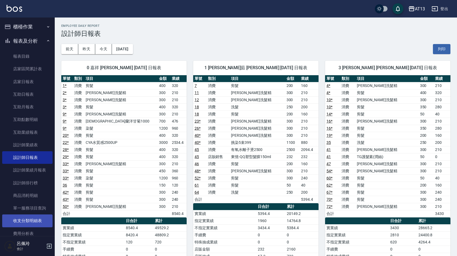
drag, startPoint x: 440, startPoint y: 48, endPoint x: 49, endPoint y: 224, distance: 428.8
click at [440, 48] on button "列印" at bounding box center [442, 49] width 18 height 10
click at [433, 44] on button "列印" at bounding box center [442, 49] width 18 height 10
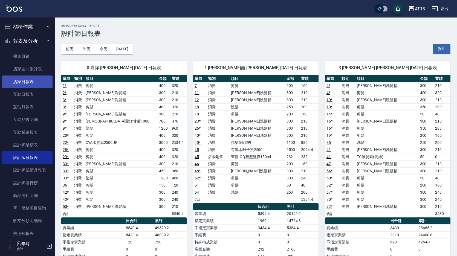
click at [26, 81] on link "店家日報表" at bounding box center [27, 82] width 50 height 13
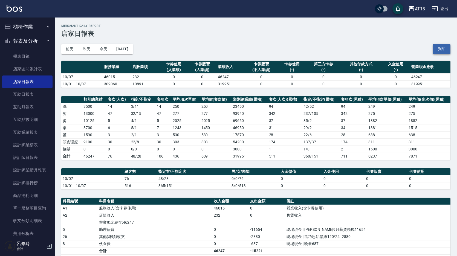
click at [442, 50] on button "列印" at bounding box center [442, 49] width 18 height 10
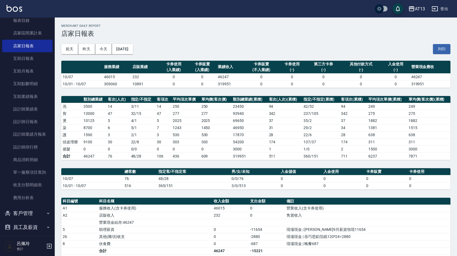
scroll to position [69, 0]
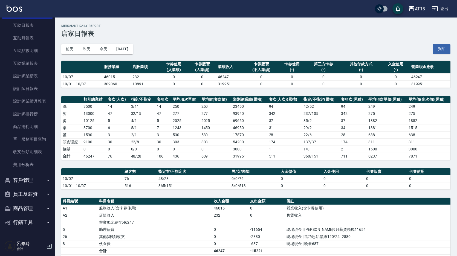
click at [31, 194] on button "員工及薪資" at bounding box center [27, 194] width 50 height 14
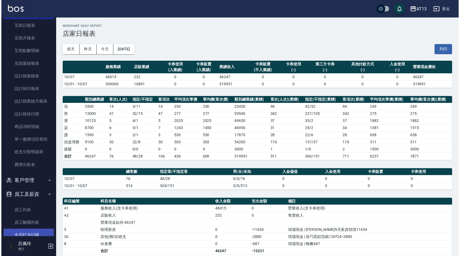
scroll to position [96, 0]
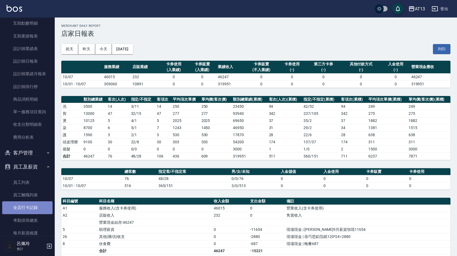
drag, startPoint x: 32, startPoint y: 208, endPoint x: 28, endPoint y: 202, distance: 7.1
click at [32, 207] on link "全店打卡記錄" at bounding box center [27, 208] width 50 height 13
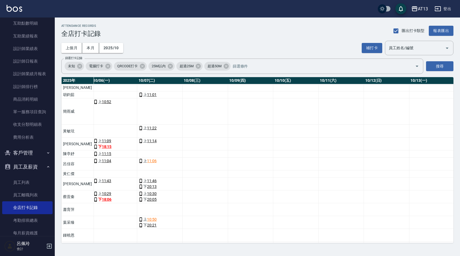
scroll to position [0, 181]
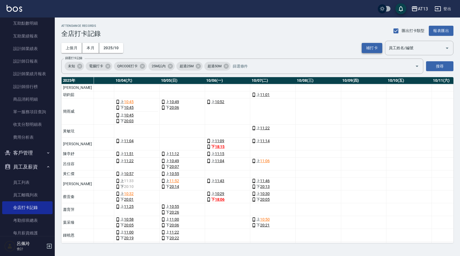
click at [370, 50] on button "補打卡" at bounding box center [372, 48] width 21 height 10
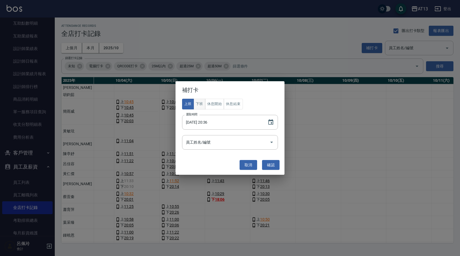
click at [196, 102] on button "下班" at bounding box center [200, 104] width 12 height 11
click at [273, 121] on icon "Choose date, selected date is 2025-10-07" at bounding box center [270, 121] width 5 height 5
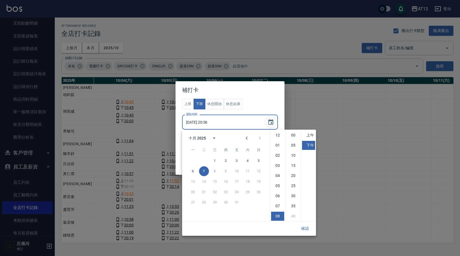
scroll to position [31, 0]
click at [292, 134] on li "00" at bounding box center [293, 135] width 13 height 9
type input "2025/10/07 20:00"
drag, startPoint x: 306, startPoint y: 226, endPoint x: 301, endPoint y: 217, distance: 10.1
click at [306, 226] on button "確認" at bounding box center [305, 229] width 18 height 10
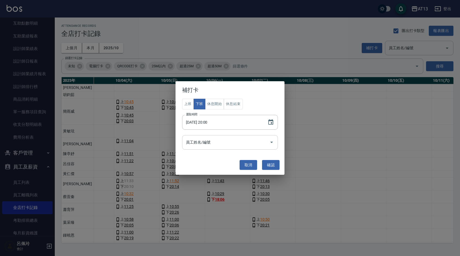
click at [274, 142] on icon "Open" at bounding box center [271, 142] width 7 height 7
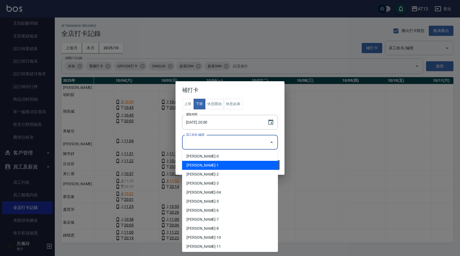
click at [233, 166] on li "胡鈞茹-1" at bounding box center [230, 165] width 96 height 9
type input "胡鈞茹"
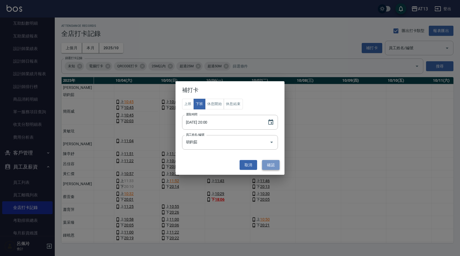
click at [271, 166] on button "確認" at bounding box center [271, 165] width 18 height 10
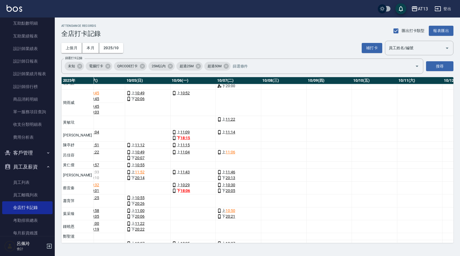
scroll to position [27, 215]
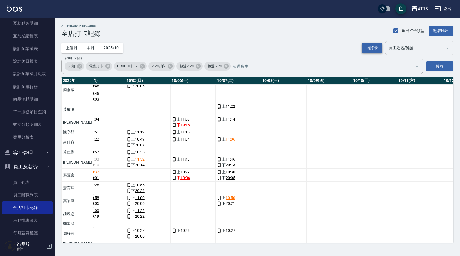
click at [372, 46] on button "補打卡" at bounding box center [372, 48] width 21 height 10
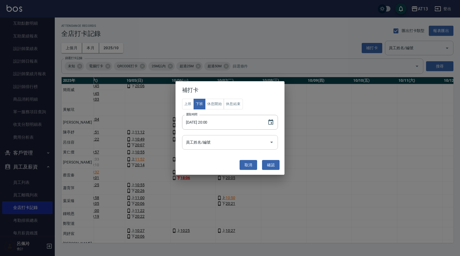
click at [273, 143] on icon "Open" at bounding box center [271, 142] width 7 height 7
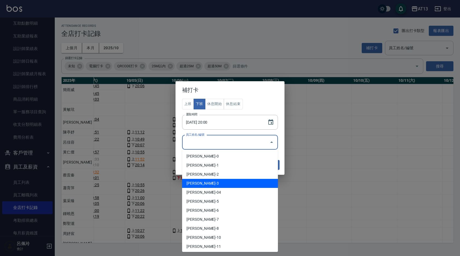
click at [226, 181] on li "黃敏玹-3" at bounding box center [230, 183] width 96 height 9
type input "黃敏玹"
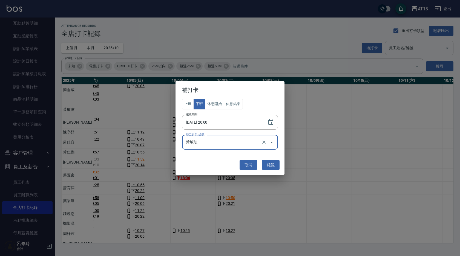
click at [272, 165] on button "確認" at bounding box center [271, 165] width 18 height 10
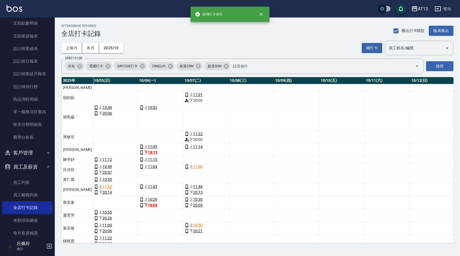
scroll to position [0, 189]
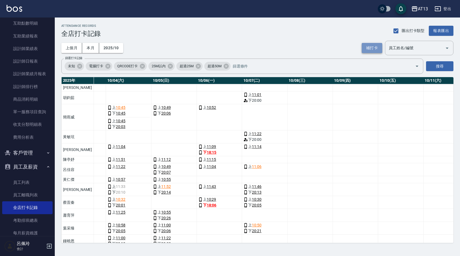
click at [368, 49] on button "補打卡" at bounding box center [372, 48] width 21 height 10
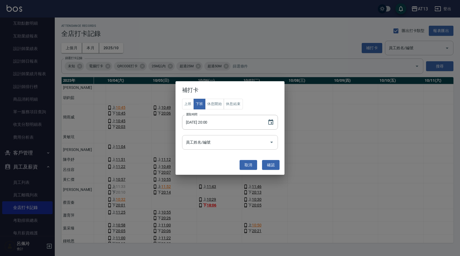
click at [271, 142] on icon "Open" at bounding box center [271, 142] width 7 height 7
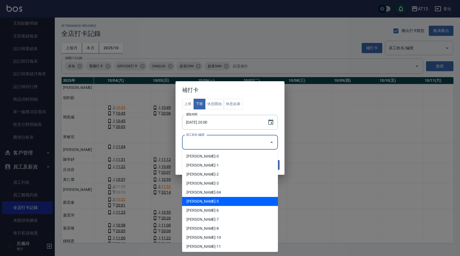
click at [224, 200] on li "[PERSON_NAME]-5" at bounding box center [230, 201] width 96 height 9
type input "[PERSON_NAME]"
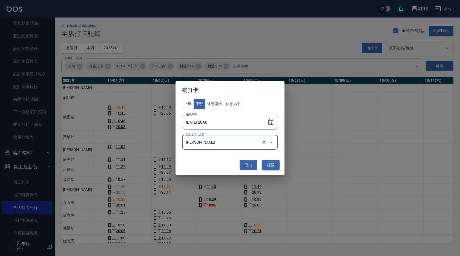
click at [272, 166] on button "確認" at bounding box center [271, 165] width 18 height 10
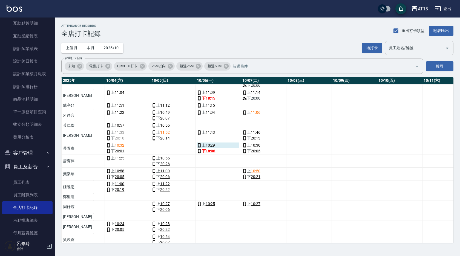
scroll to position [55, 190]
click at [368, 45] on button "補打卡" at bounding box center [372, 48] width 21 height 10
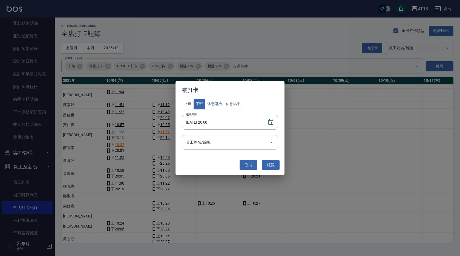
click at [274, 143] on icon "Open" at bounding box center [271, 142] width 7 height 7
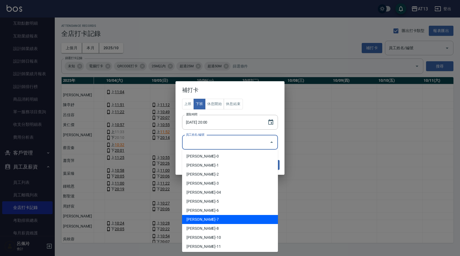
click at [220, 217] on li "[PERSON_NAME]-7" at bounding box center [230, 219] width 96 height 9
type input "呂佳容"
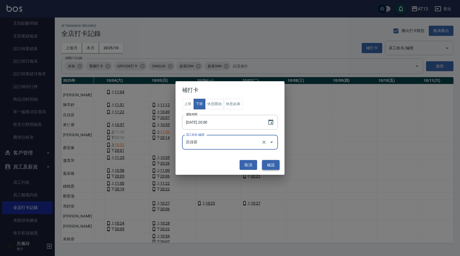
click at [276, 165] on button "確認" at bounding box center [271, 165] width 18 height 10
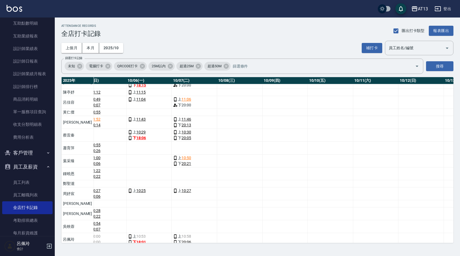
scroll to position [74, 260]
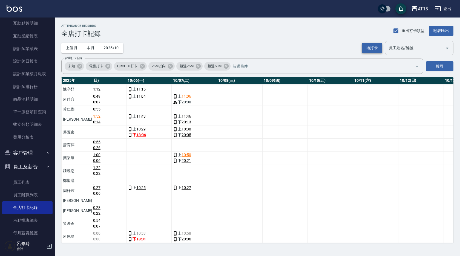
click at [370, 51] on button "補打卡" at bounding box center [372, 48] width 21 height 10
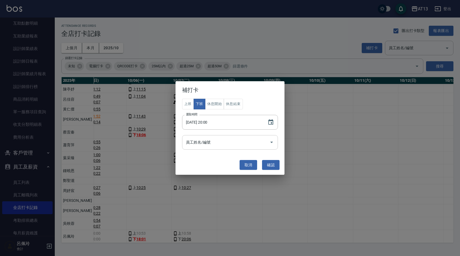
click at [272, 142] on icon "Open" at bounding box center [271, 142] width 7 height 7
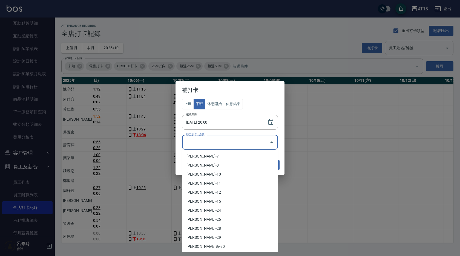
scroll to position [137, 0]
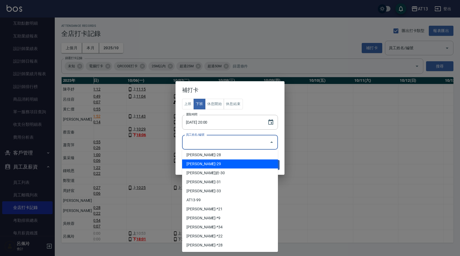
click at [215, 166] on li "周妤宸-29" at bounding box center [230, 164] width 96 height 9
type input "周妤宸"
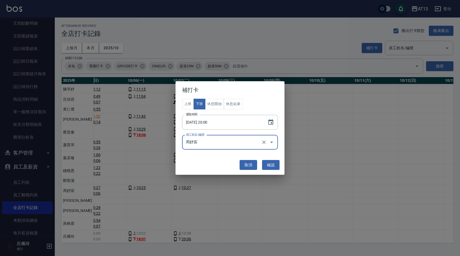
drag, startPoint x: 271, startPoint y: 162, endPoint x: 268, endPoint y: 159, distance: 4.7
click at [272, 162] on button "確認" at bounding box center [271, 165] width 18 height 10
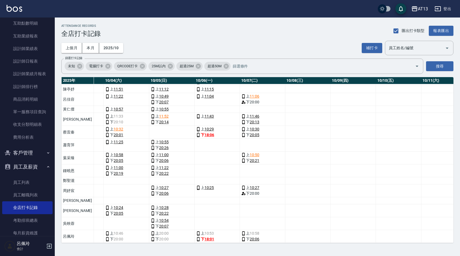
scroll to position [74, 167]
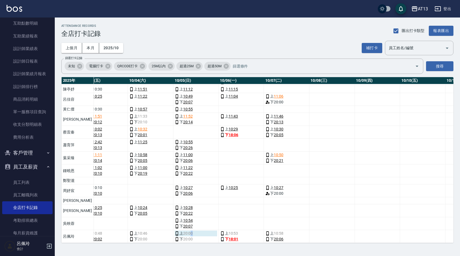
click at [183, 231] on span "20:00" at bounding box center [188, 234] width 10 height 6
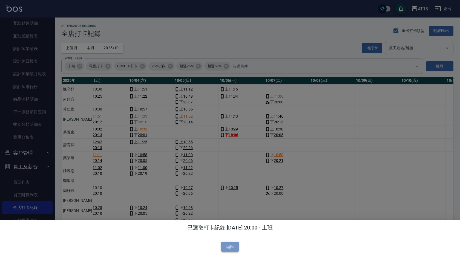
drag, startPoint x: 175, startPoint y: 228, endPoint x: 230, endPoint y: 248, distance: 58.6
click at [230, 248] on button "編輯" at bounding box center [230, 247] width 18 height 10
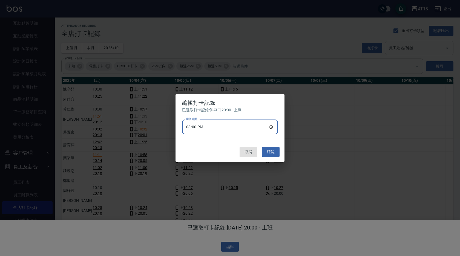
click at [272, 127] on input "20:00" at bounding box center [230, 127] width 96 height 15
type input "10:50"
click at [270, 151] on button "確認" at bounding box center [271, 152] width 18 height 10
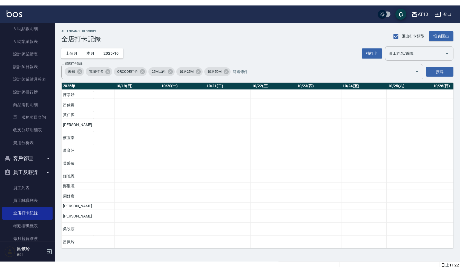
scroll to position [74, 953]
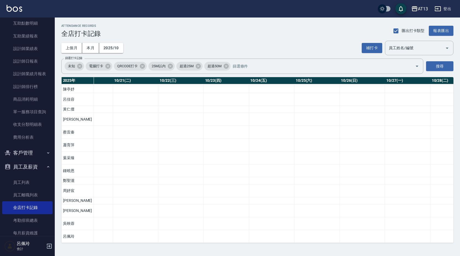
click at [446, 9] on button "登出" at bounding box center [442, 9] width 21 height 10
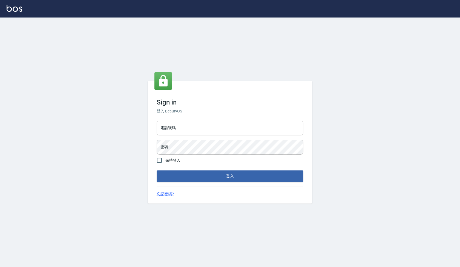
drag, startPoint x: 0, startPoint y: 0, endPoint x: 227, endPoint y: 131, distance: 262.1
click at [227, 131] on input "電話號碼" at bounding box center [230, 128] width 147 height 15
type input "24233512"
click at [160, 163] on input "保持登入" at bounding box center [159, 160] width 11 height 11
checkbox input "true"
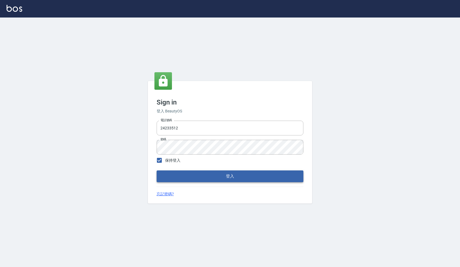
click at [177, 171] on button "登入" at bounding box center [230, 176] width 147 height 11
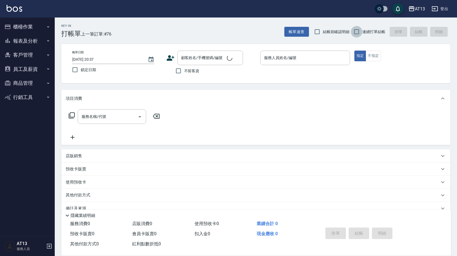
click at [354, 33] on input "連續打單結帳" at bounding box center [356, 31] width 11 height 11
checkbox input "true"
drag, startPoint x: 321, startPoint y: 30, endPoint x: 318, endPoint y: 31, distance: 3.8
click at [321, 30] on input "結帳前確認明細" at bounding box center [317, 31] width 11 height 11
checkbox input "true"
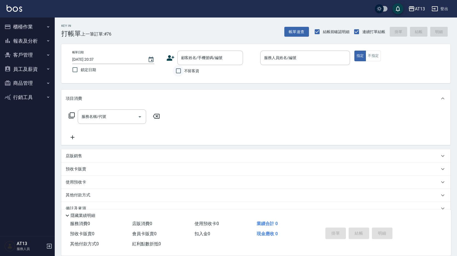
click at [179, 71] on input "不留客資" at bounding box center [178, 70] width 11 height 11
checkbox input "true"
